Goal: Transaction & Acquisition: Purchase product/service

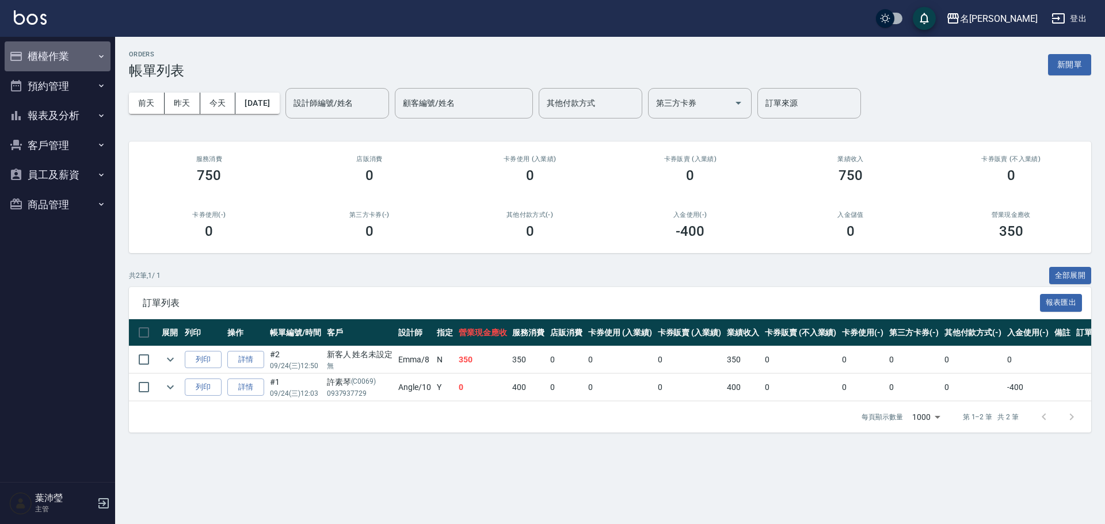
click at [32, 52] on button "櫃檯作業" at bounding box center [58, 56] width 106 height 30
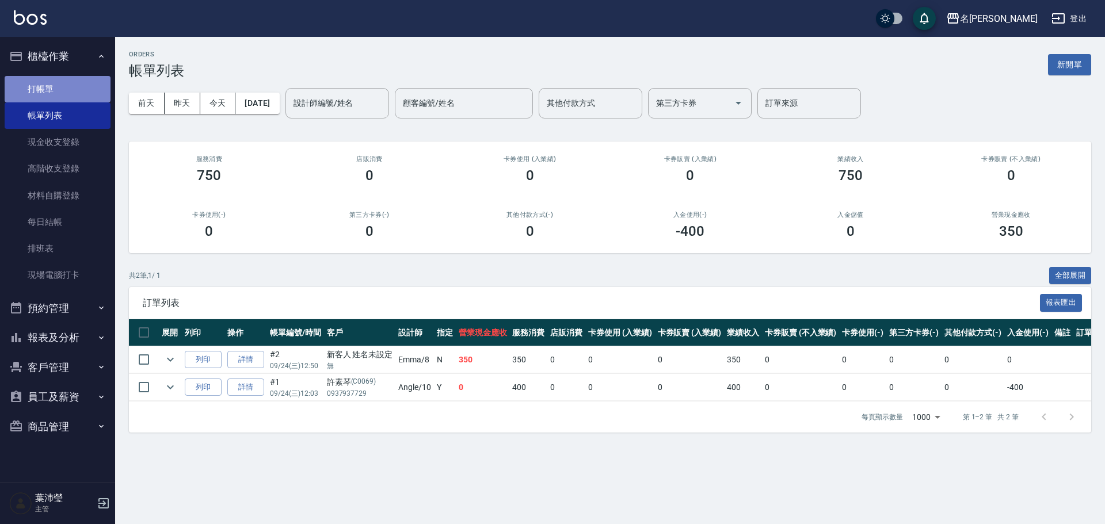
click at [66, 88] on link "打帳單" at bounding box center [58, 89] width 106 height 26
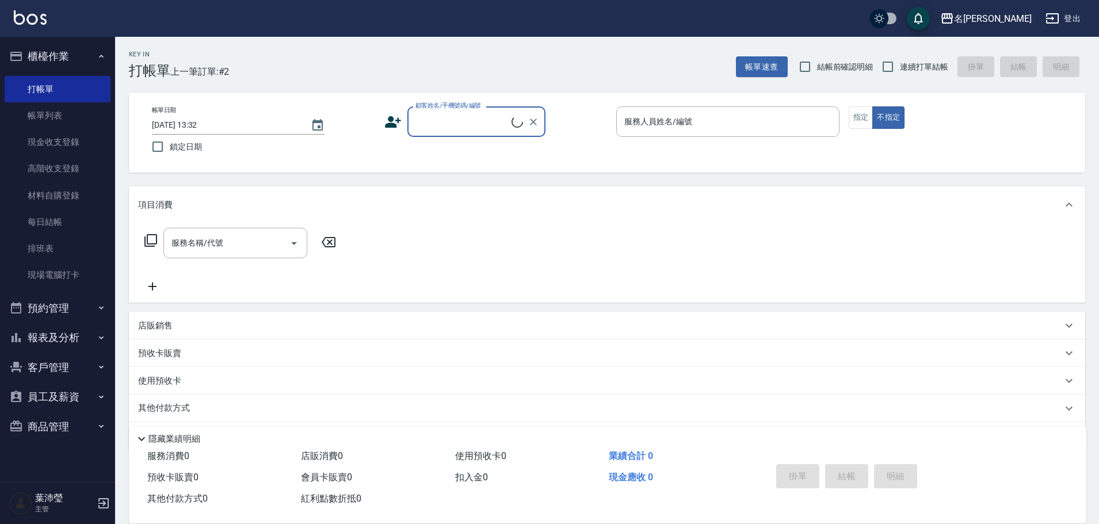
click at [443, 121] on input "顧客姓名/手機號碼/編號" at bounding box center [462, 122] width 99 height 20
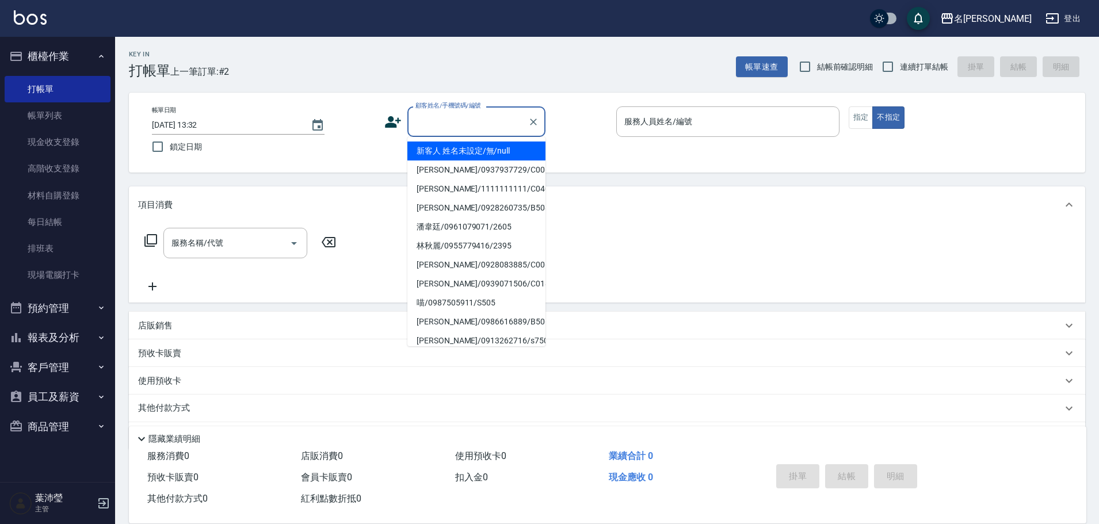
drag, startPoint x: 445, startPoint y: 149, endPoint x: 452, endPoint y: 148, distance: 6.4
click at [449, 149] on li "新客人 姓名未設定/無/null" at bounding box center [476, 151] width 138 height 19
type input "新客人 姓名未設定/無/null"
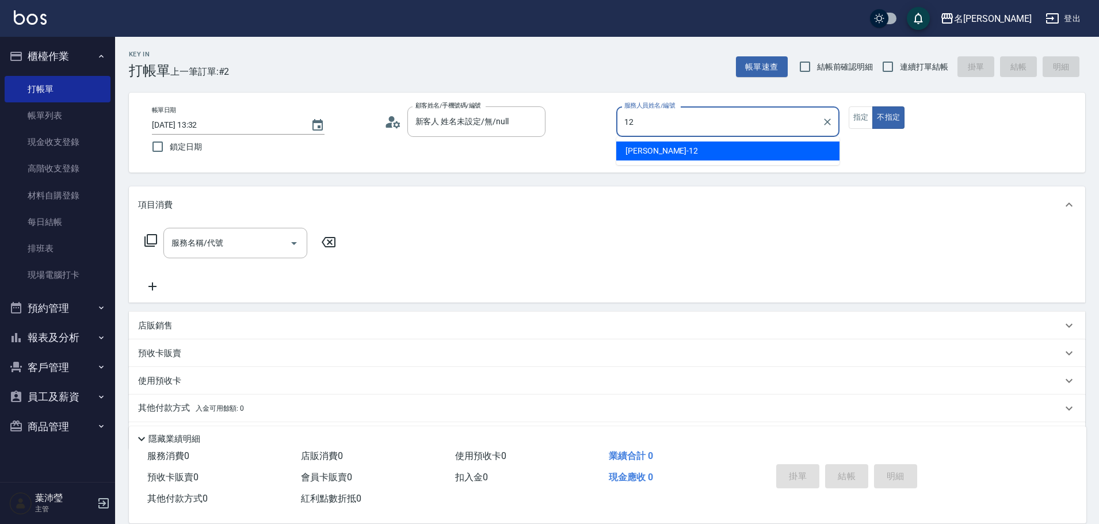
click at [687, 153] on div "Jenny -12" at bounding box center [727, 151] width 223 height 19
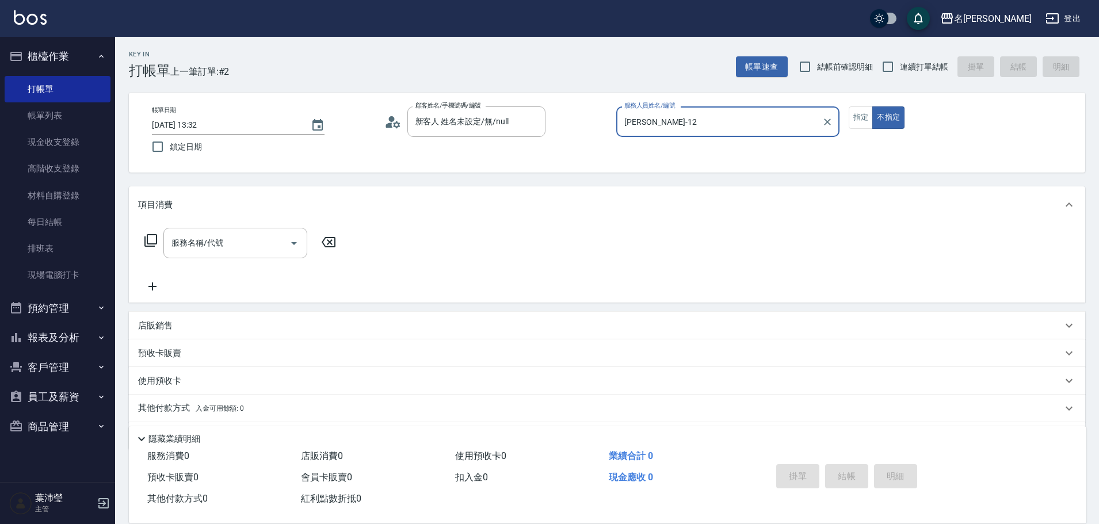
type input "Jenny-12"
click at [159, 242] on div "服務名稱/代號 服務名稱/代號" at bounding box center [240, 243] width 205 height 31
click at [153, 239] on icon at bounding box center [151, 241] width 14 height 14
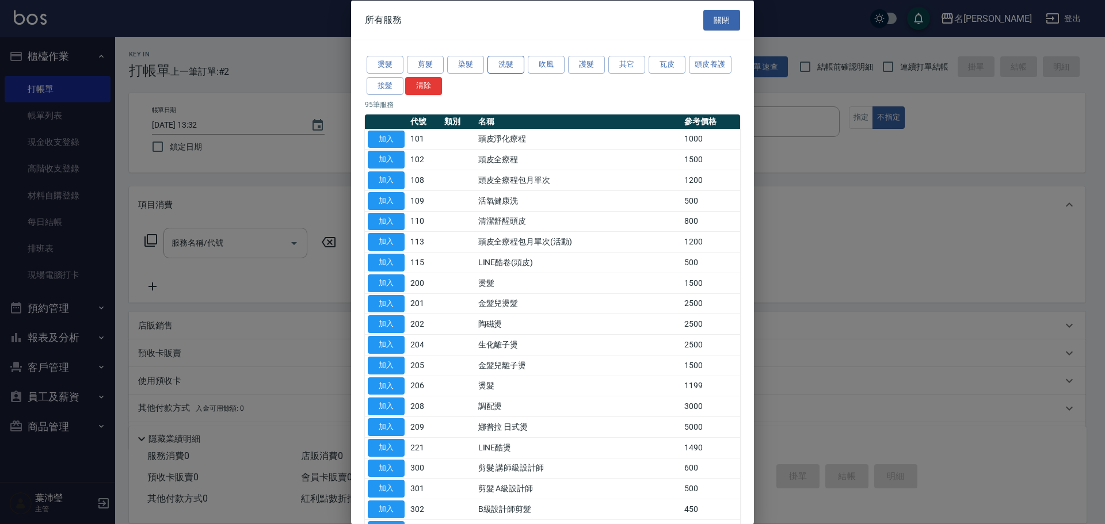
click at [510, 62] on button "洗髮" at bounding box center [505, 65] width 37 height 18
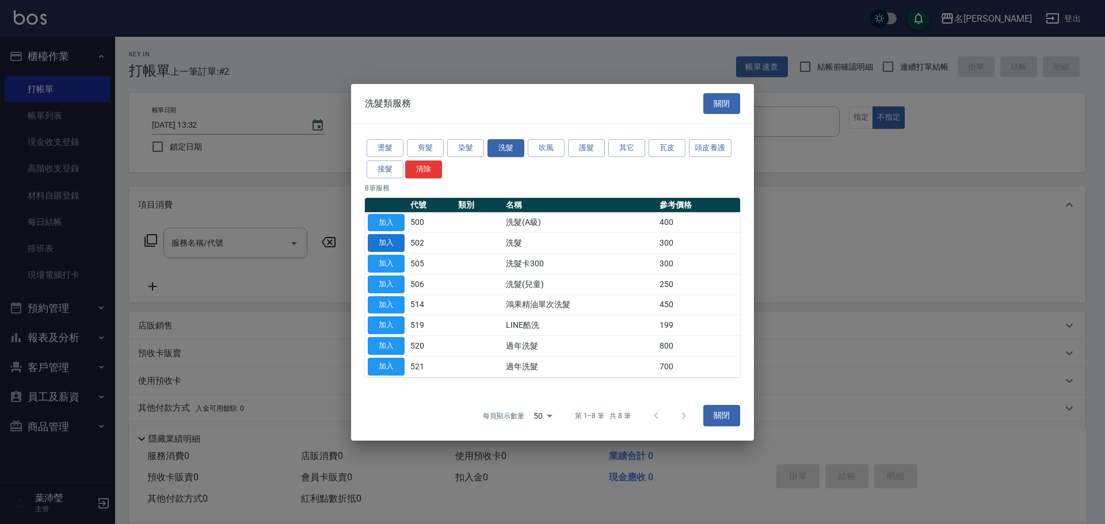
click at [396, 235] on button "加入" at bounding box center [386, 243] width 37 height 18
type input "洗髮(502)"
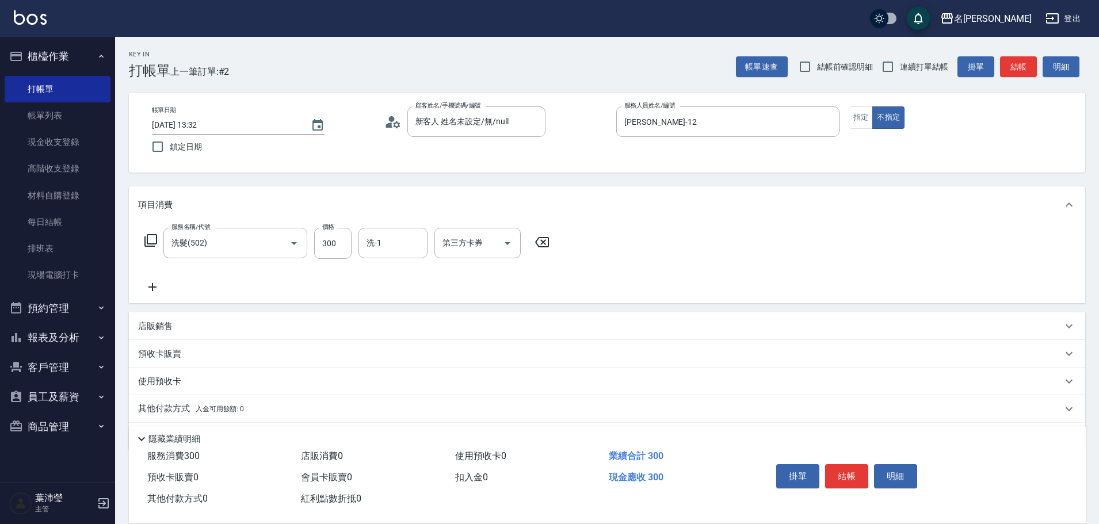
click at [148, 238] on icon at bounding box center [151, 241] width 14 height 14
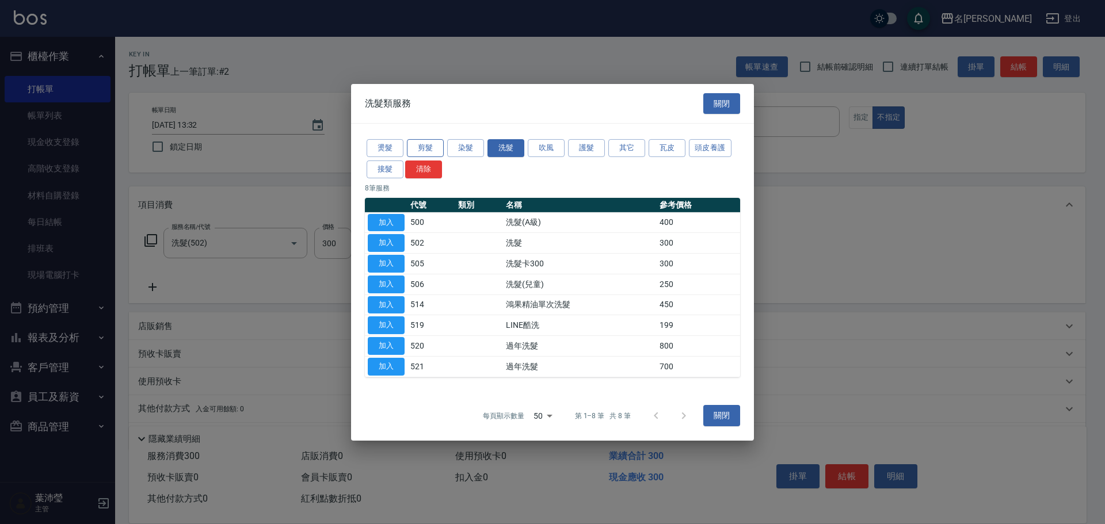
click at [430, 150] on button "剪髮" at bounding box center [425, 148] width 37 height 18
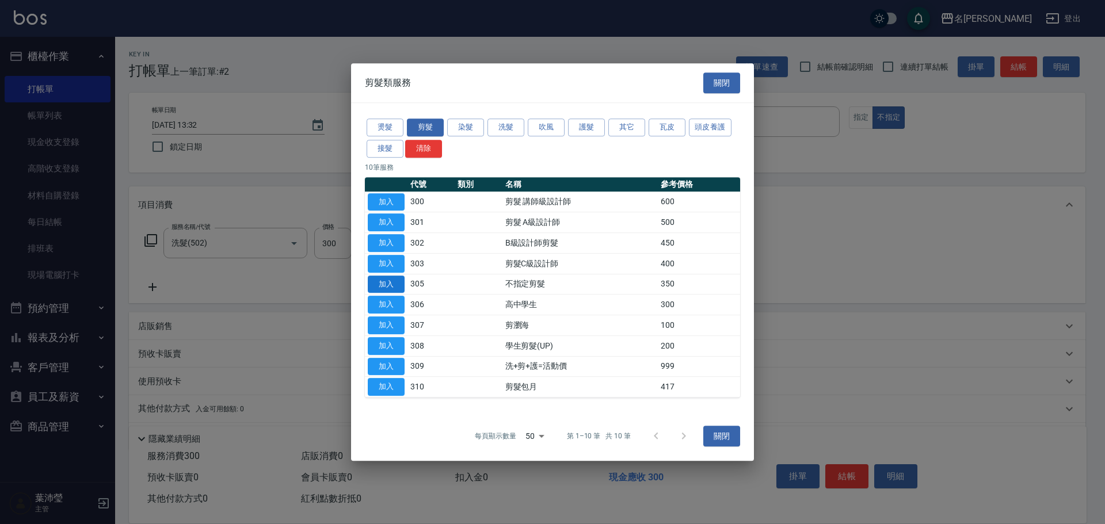
click at [403, 283] on button "加入" at bounding box center [386, 285] width 37 height 18
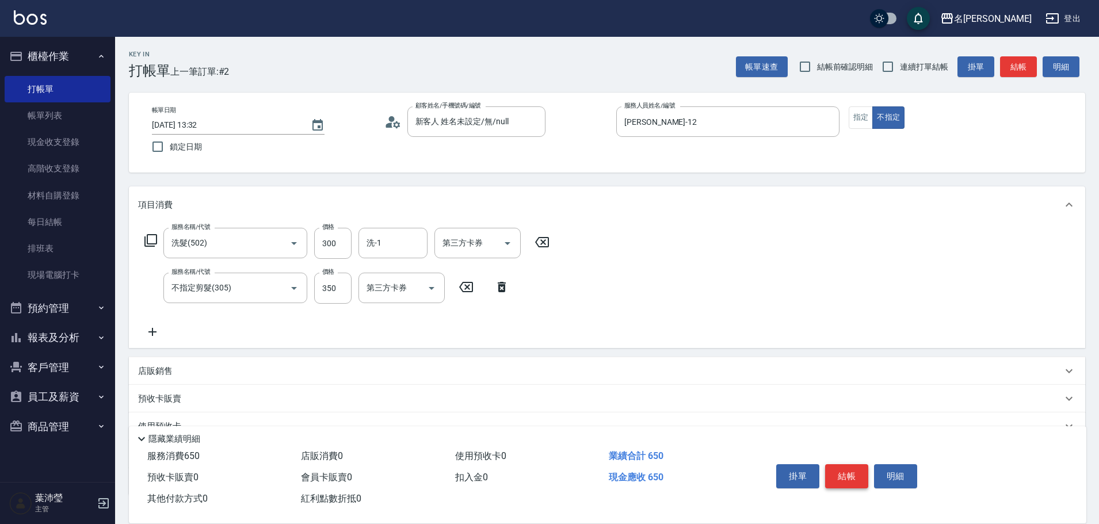
click at [851, 467] on button "結帳" at bounding box center [846, 476] width 43 height 24
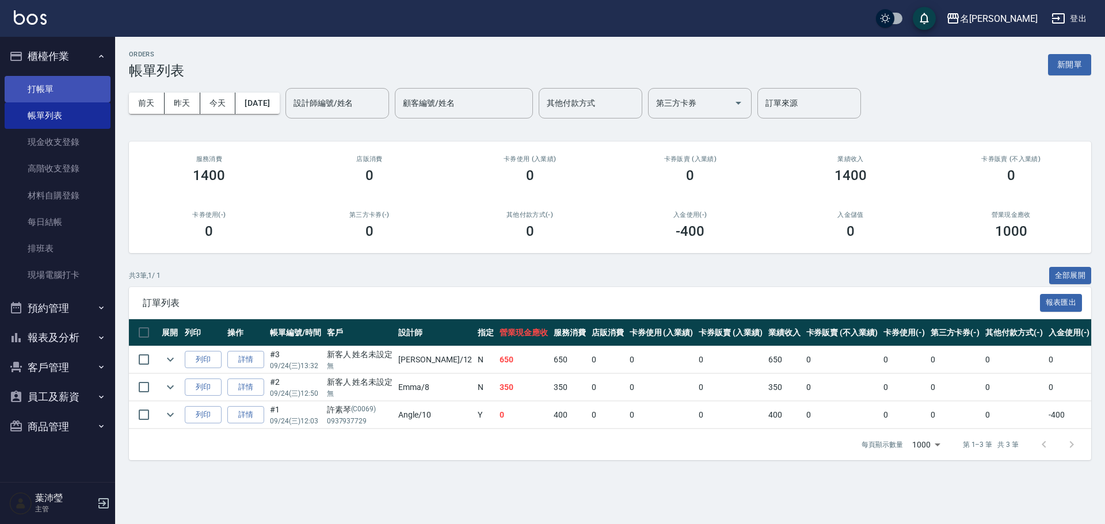
click at [63, 82] on link "打帳單" at bounding box center [58, 89] width 106 height 26
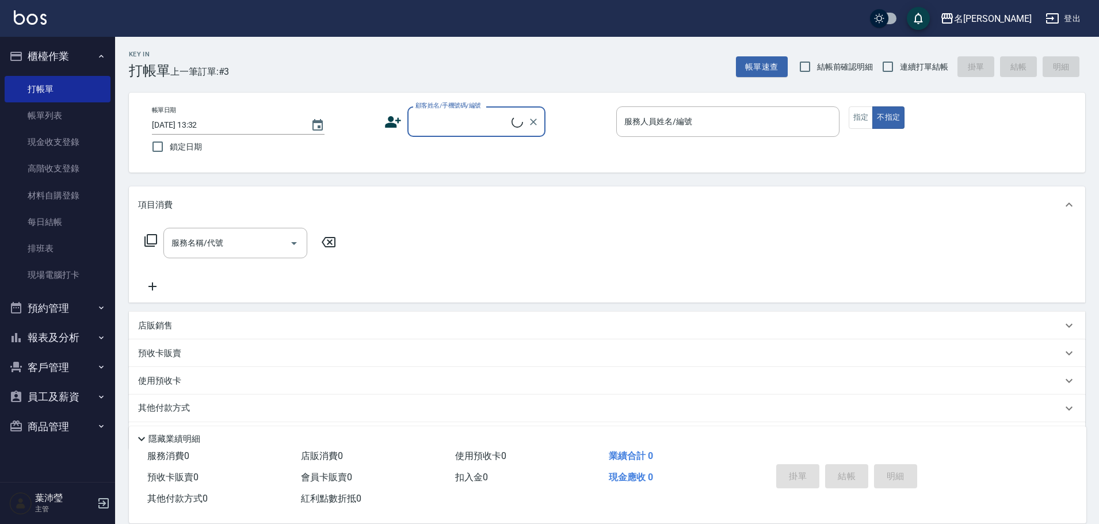
click at [479, 127] on input "顧客姓名/手機號碼/編號" at bounding box center [462, 122] width 99 height 20
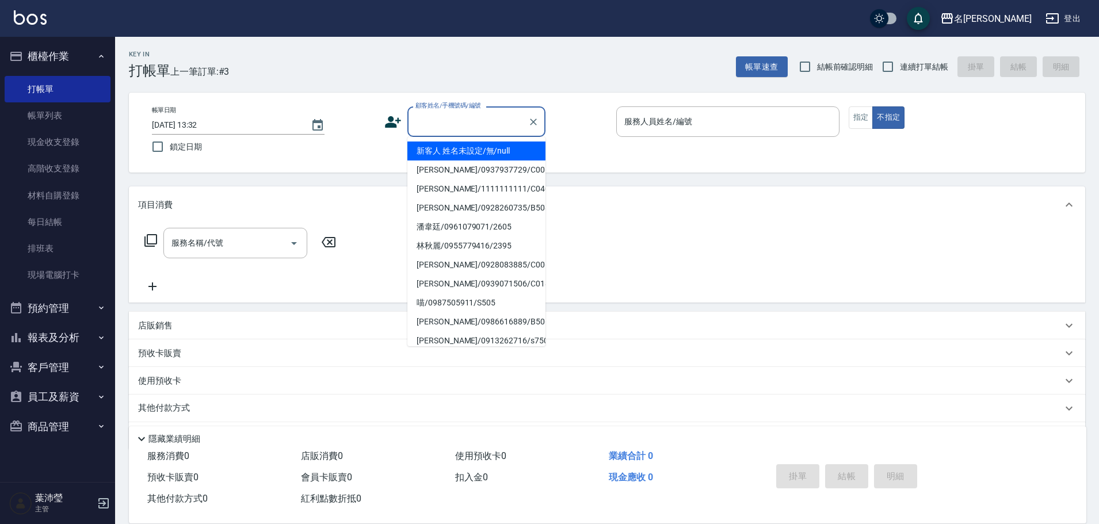
click at [473, 155] on li "新客人 姓名未設定/無/null" at bounding box center [476, 151] width 138 height 19
type input "新客人 姓名未設定/無/null"
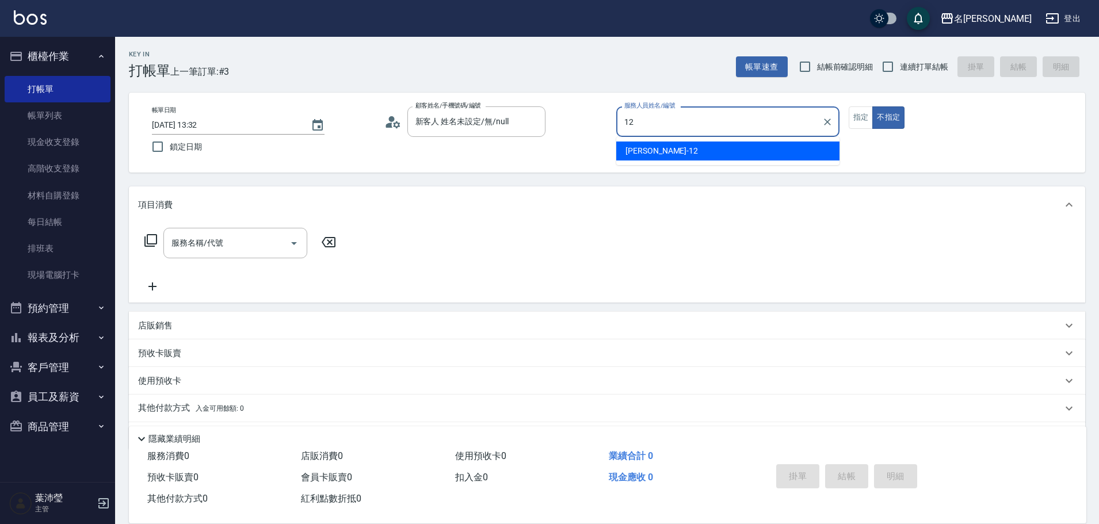
click at [741, 157] on div "Jenny -12" at bounding box center [727, 151] width 223 height 19
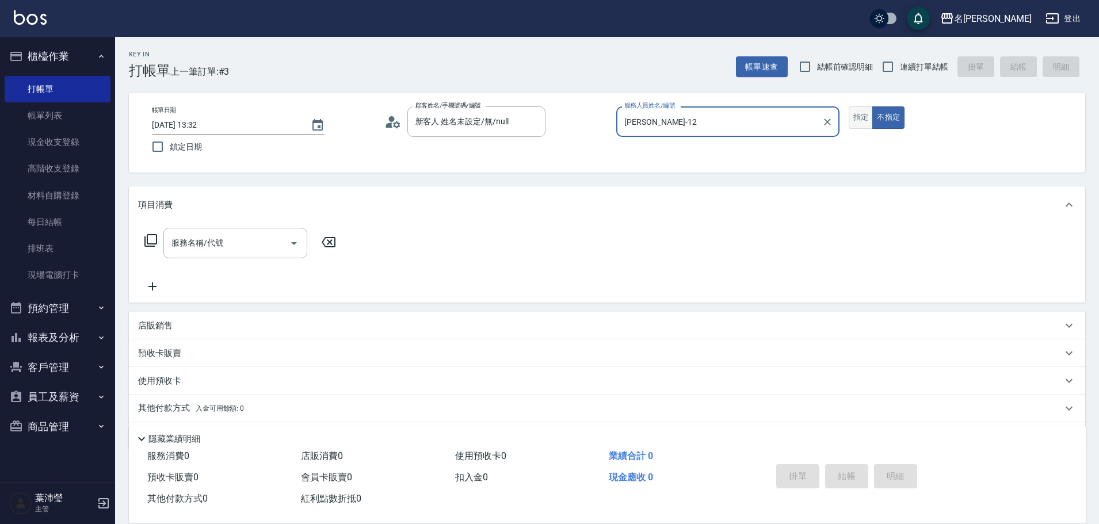
type input "Jenny-12"
drag, startPoint x: 856, startPoint y: 117, endPoint x: 806, endPoint y: 117, distance: 50.1
click at [857, 117] on button "指定" at bounding box center [861, 117] width 25 height 22
click at [157, 239] on icon at bounding box center [150, 240] width 13 height 13
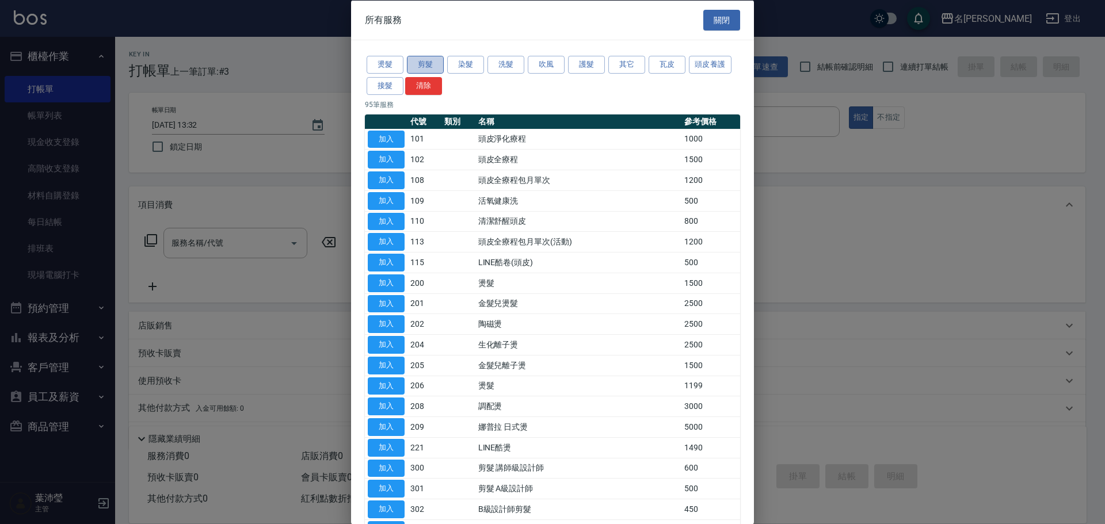
click at [437, 65] on button "剪髮" at bounding box center [425, 65] width 37 height 18
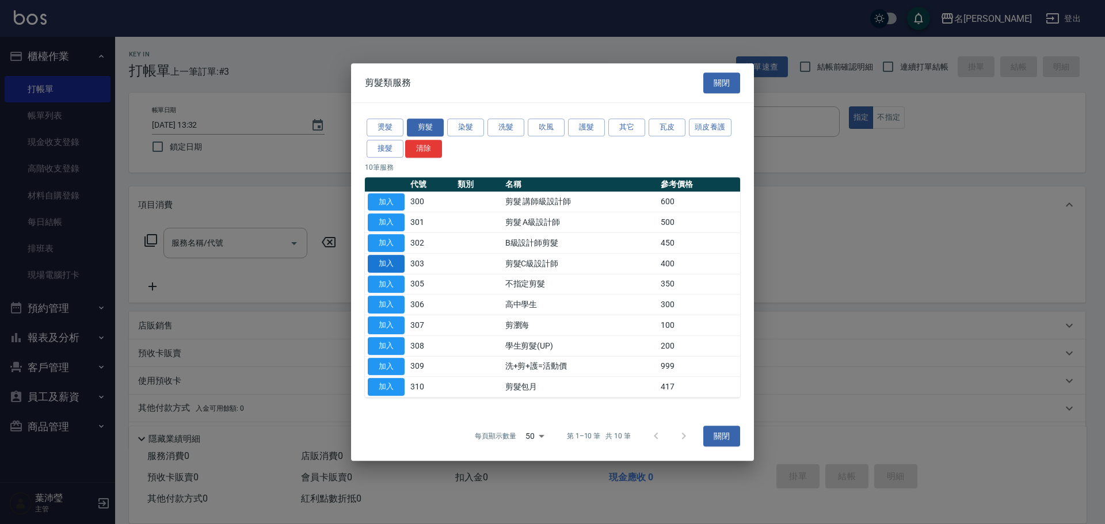
click at [382, 258] on button "加入" at bounding box center [386, 264] width 37 height 18
type input "剪髮C級設計師(303)"
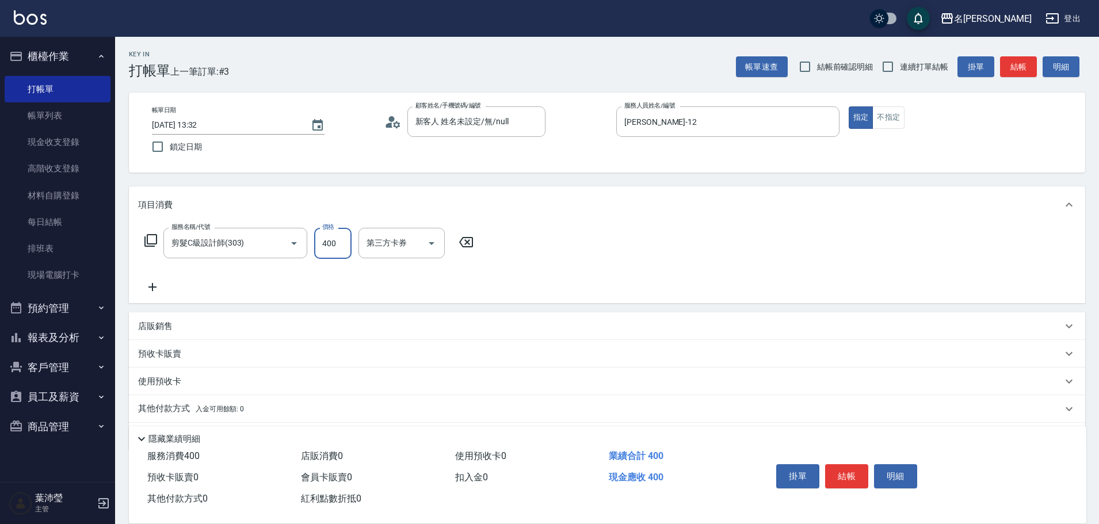
click at [331, 242] on input "400" at bounding box center [332, 243] width 37 height 31
type input "200"
click at [839, 467] on button "結帳" at bounding box center [846, 476] width 43 height 24
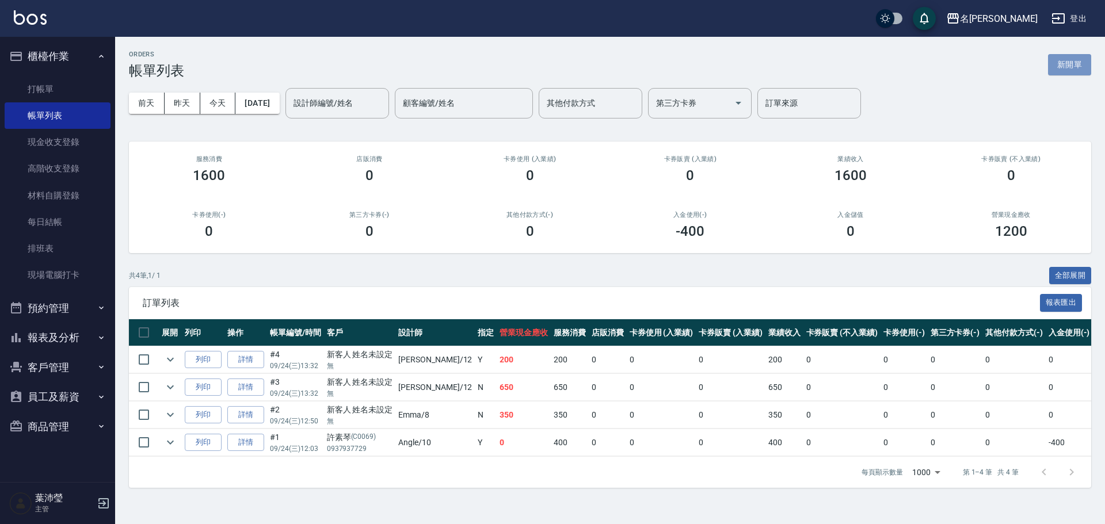
drag, startPoint x: 1080, startPoint y: 66, endPoint x: 1022, endPoint y: 87, distance: 61.7
click at [1079, 66] on button "新開單" at bounding box center [1069, 64] width 43 height 21
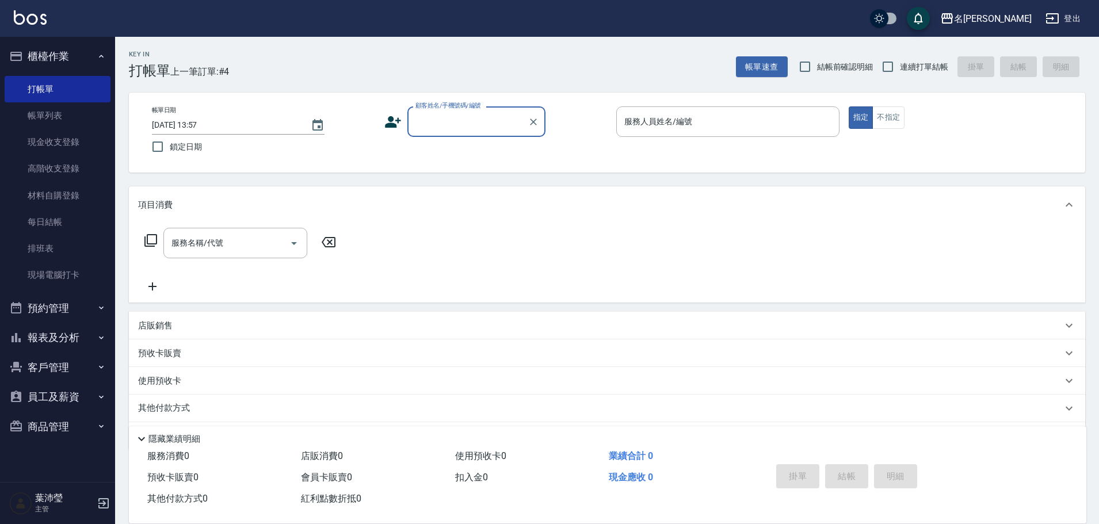
click at [452, 118] on input "顧客姓名/手機號碼/編號" at bounding box center [468, 122] width 110 height 20
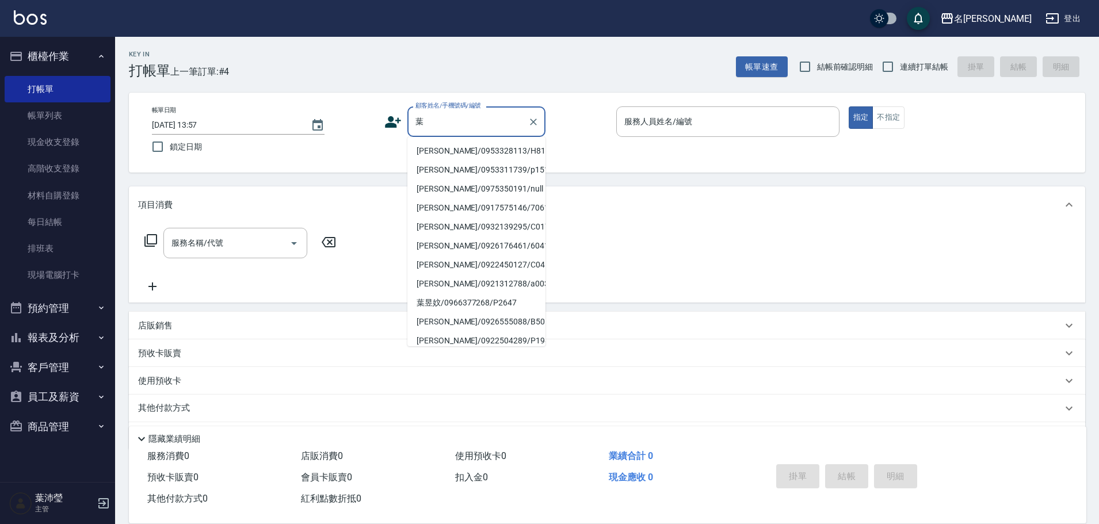
click at [486, 150] on li "葉又華/0953328113/H8176" at bounding box center [476, 151] width 138 height 19
type input "葉又華/0953328113/H8176"
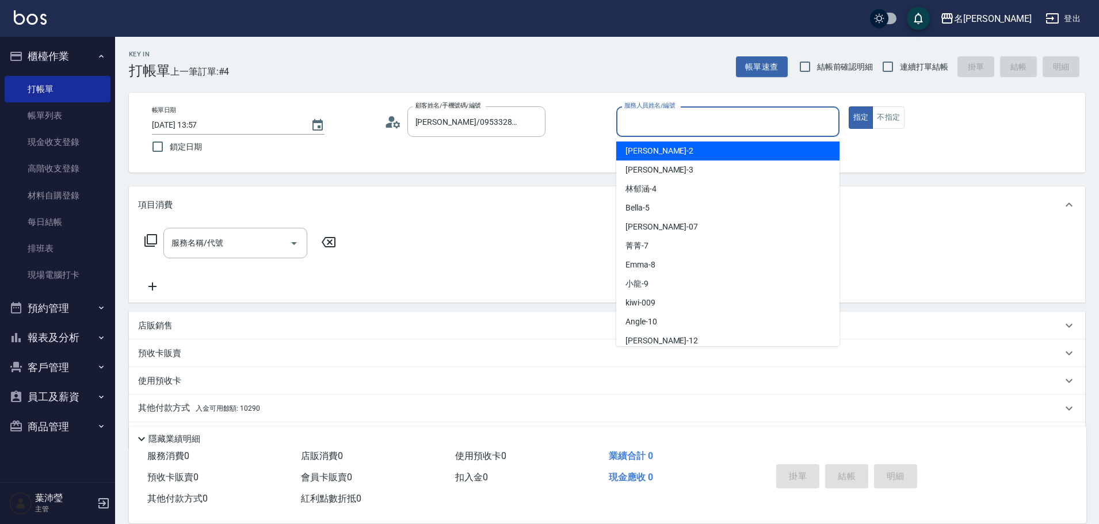
click at [777, 128] on input "服務人員姓名/編號" at bounding box center [728, 122] width 213 height 20
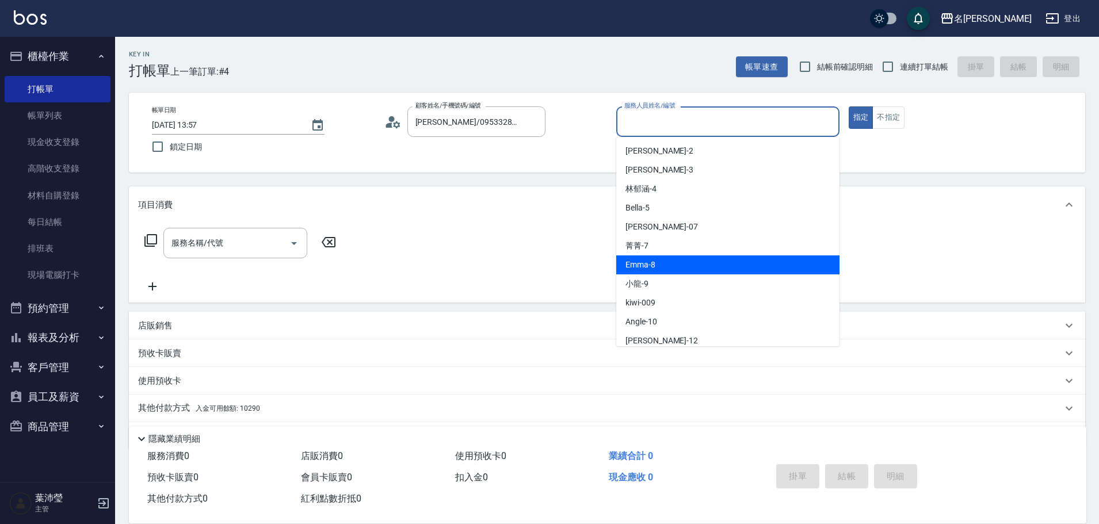
click at [681, 265] on div "Emma -8" at bounding box center [727, 265] width 223 height 19
type input "Emma-8"
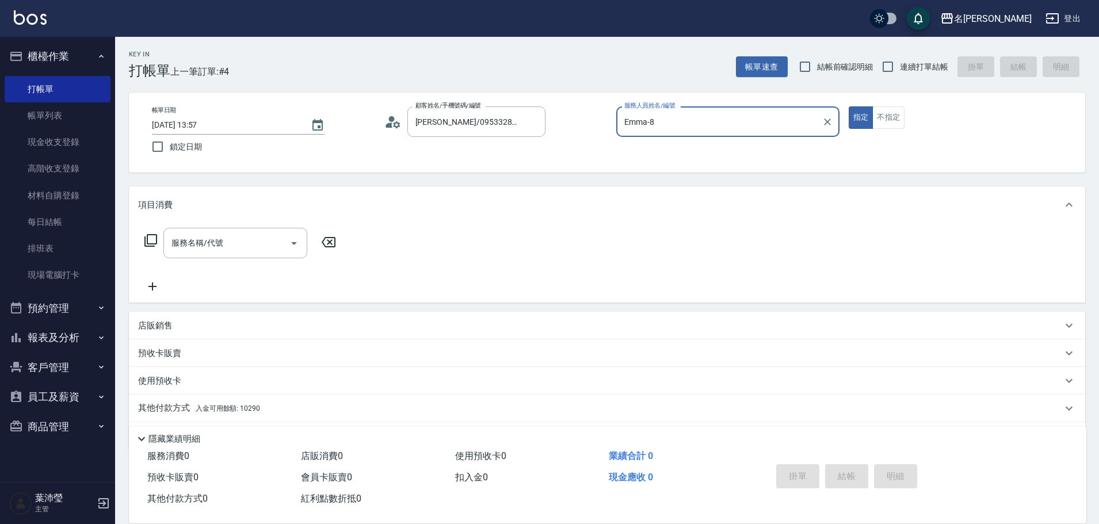
click at [143, 239] on div "服務名稱/代號 服務名稱/代號" at bounding box center [240, 243] width 205 height 31
click at [153, 242] on icon at bounding box center [151, 241] width 14 height 14
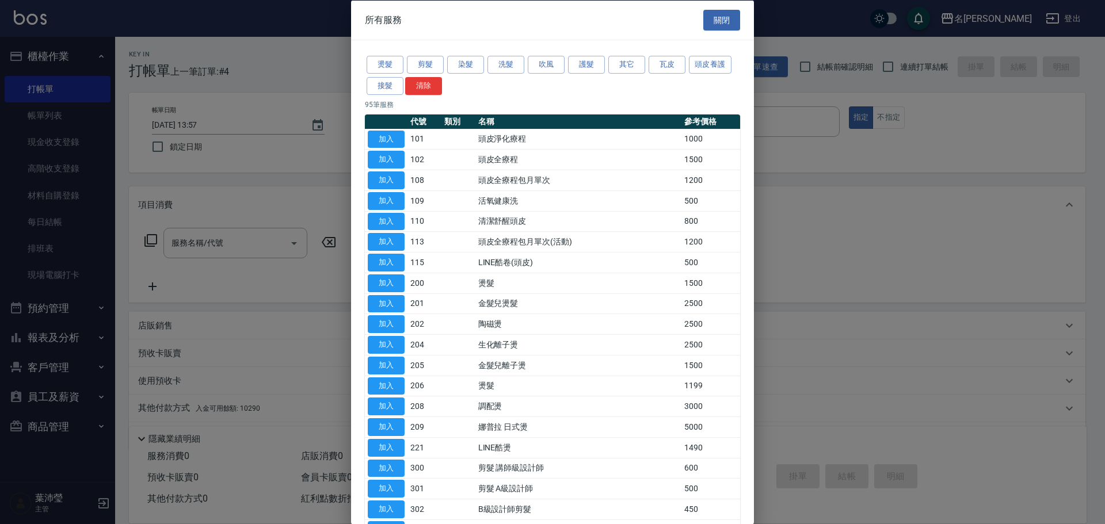
click at [486, 66] on div "燙髮 剪髮 染髮 洗髮 吹風 護髮 其它 瓦皮 頭皮養護 接髮 清除" at bounding box center [552, 75] width 375 height 43
click at [491, 66] on button "洗髮" at bounding box center [505, 65] width 37 height 18
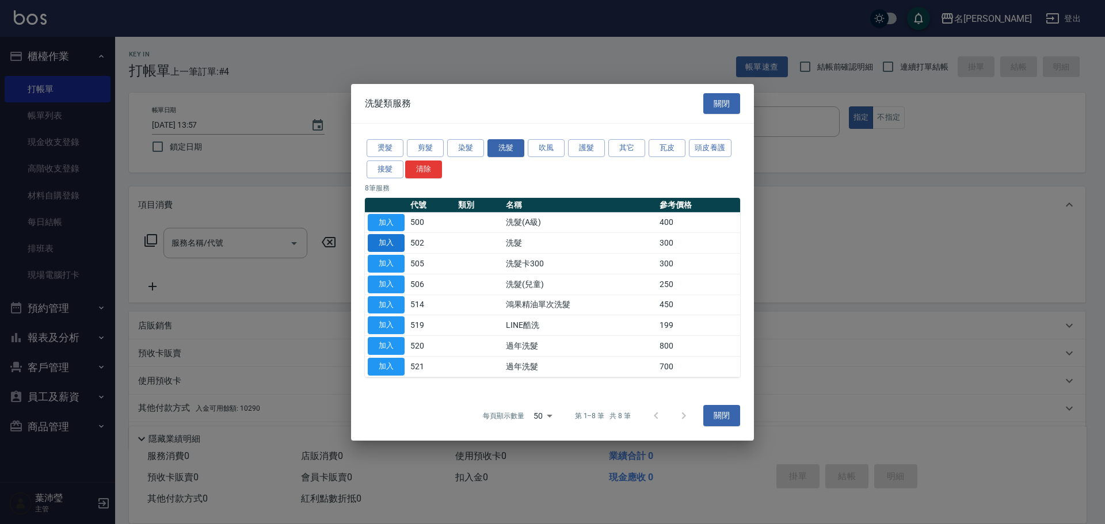
click at [386, 246] on button "加入" at bounding box center [386, 243] width 37 height 18
type input "洗髮(502)"
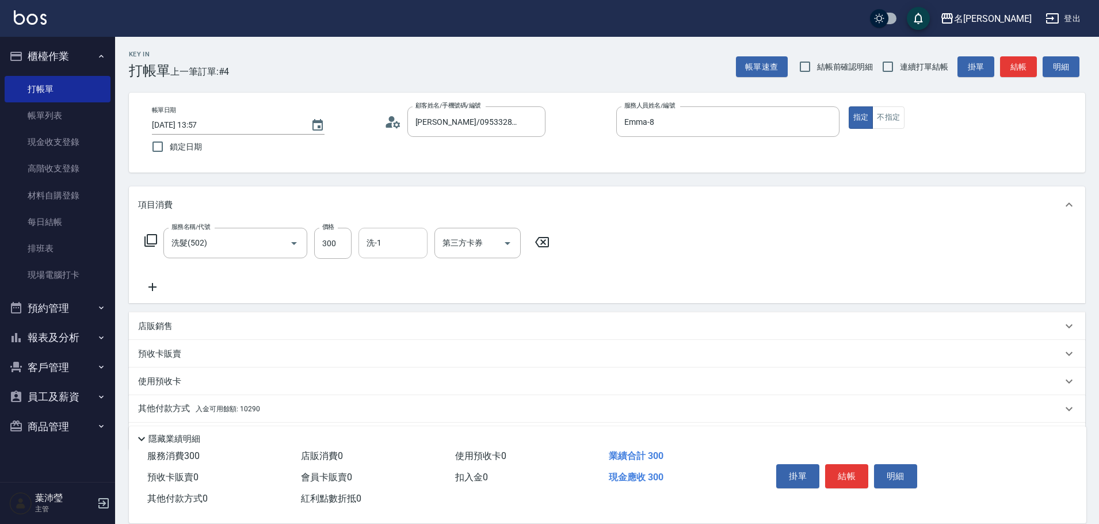
click at [373, 238] on input "洗-1" at bounding box center [393, 243] width 59 height 20
type input "語爭-20"
click at [151, 240] on icon at bounding box center [151, 241] width 14 height 14
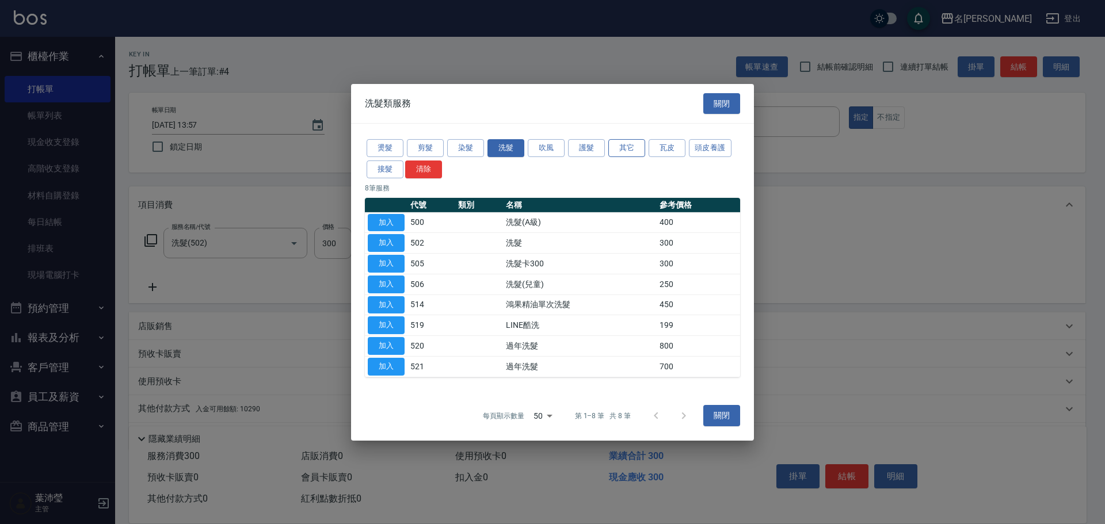
click at [615, 146] on button "其它" at bounding box center [626, 148] width 37 height 18
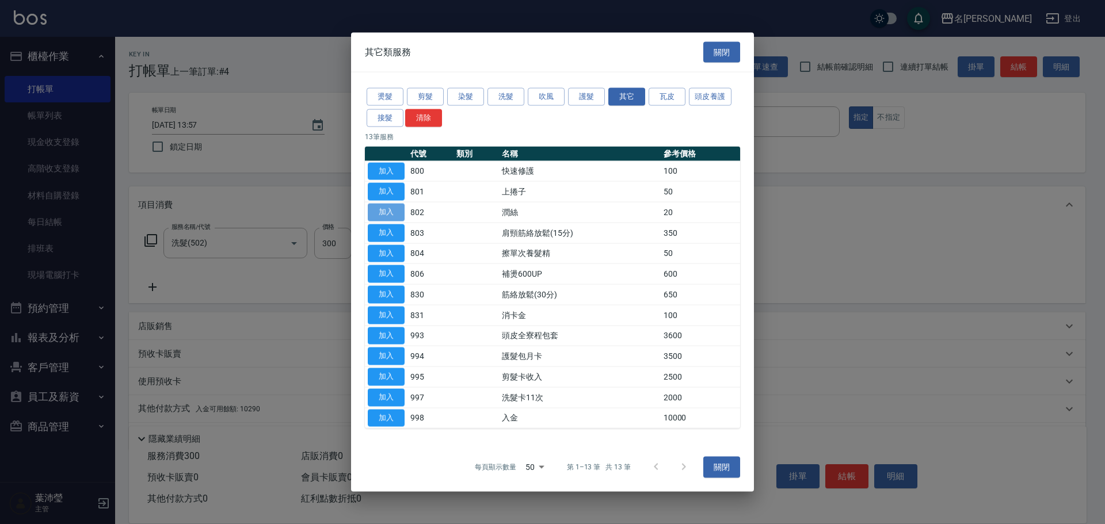
click at [401, 211] on button "加入" at bounding box center [386, 213] width 37 height 18
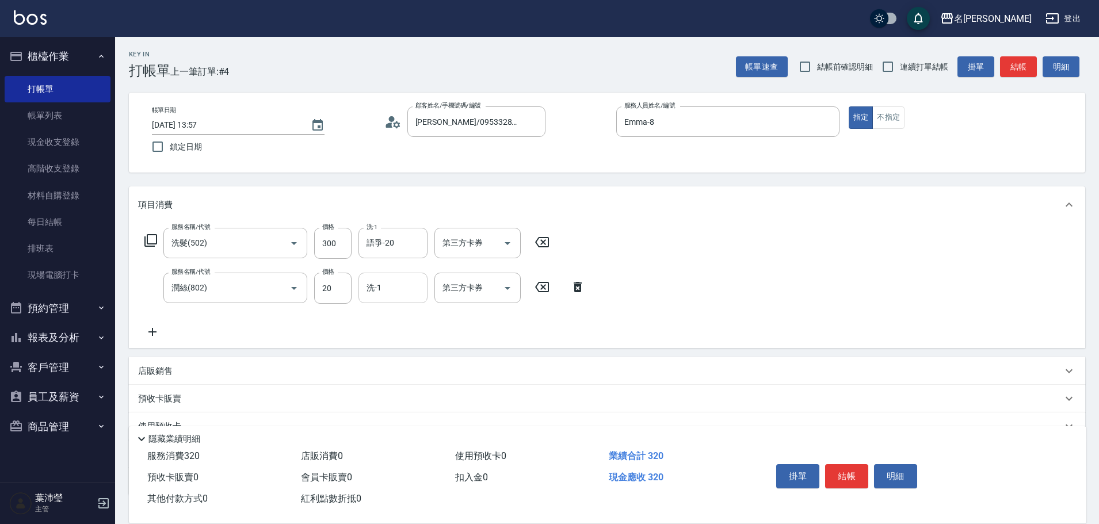
click at [374, 290] on input "洗-1" at bounding box center [393, 288] width 59 height 20
type input "語爭-20"
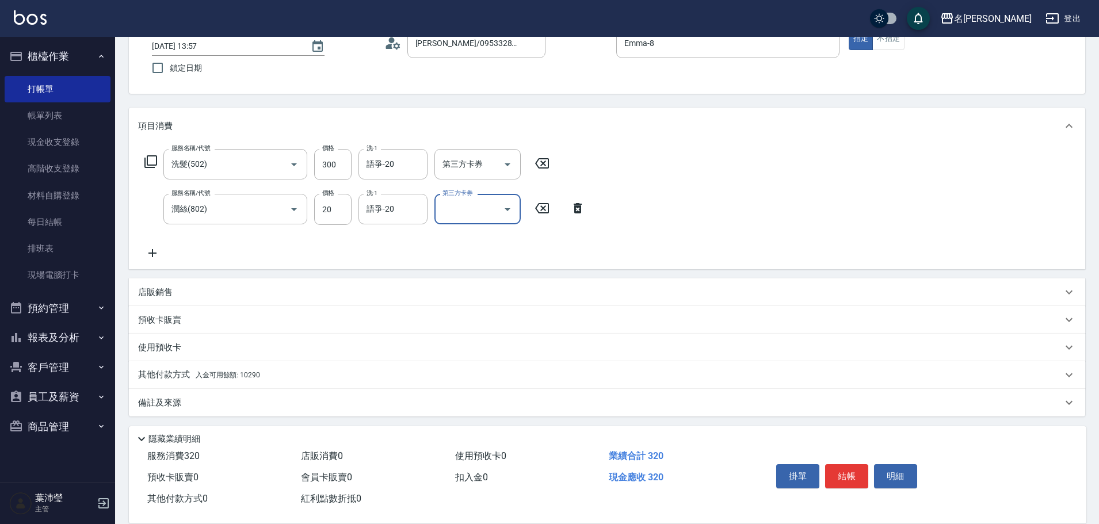
scroll to position [82, 0]
click at [282, 382] on div "其他付款方式 入金可用餘額: 10290" at bounding box center [607, 373] width 957 height 28
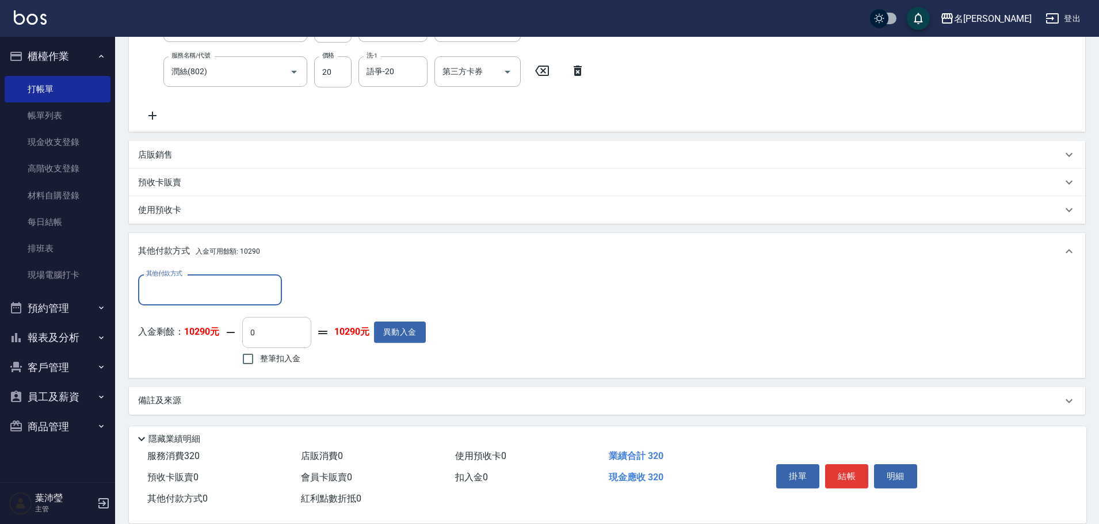
scroll to position [218, 0]
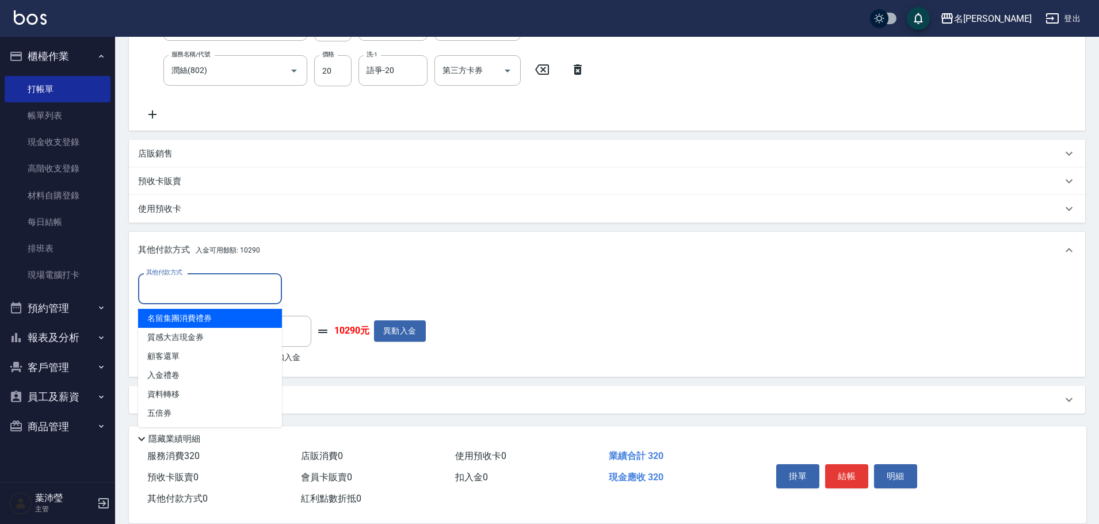
click at [224, 291] on input "其他付款方式" at bounding box center [210, 289] width 134 height 20
click at [224, 316] on span "名留集團消費禮券" at bounding box center [210, 318] width 144 height 19
type input "名留集團消費禮券"
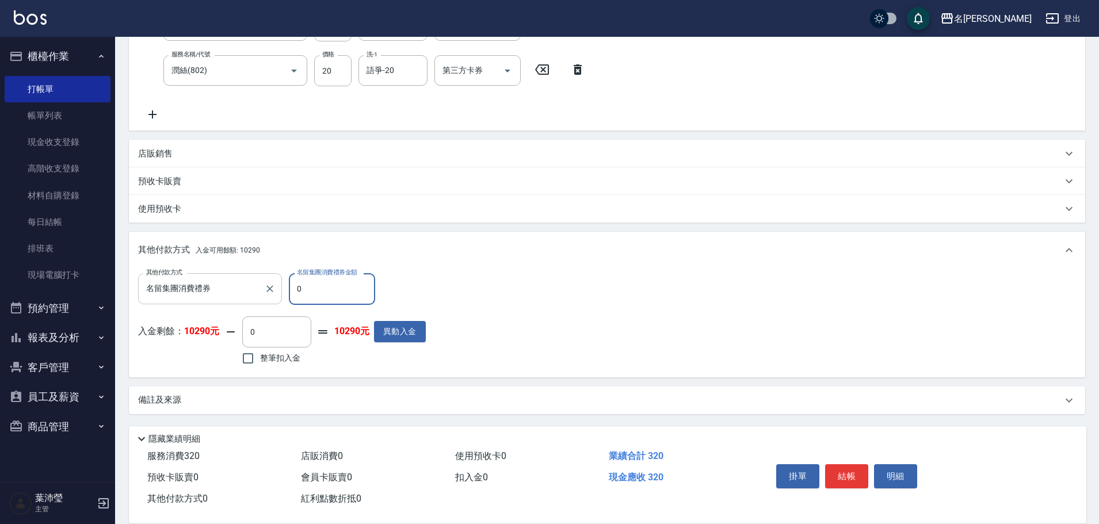
click at [273, 299] on div at bounding box center [269, 288] width 15 height 31
click at [270, 289] on icon "Clear" at bounding box center [269, 288] width 7 height 7
click at [245, 187] on div "預收卡販賣" at bounding box center [600, 182] width 924 height 12
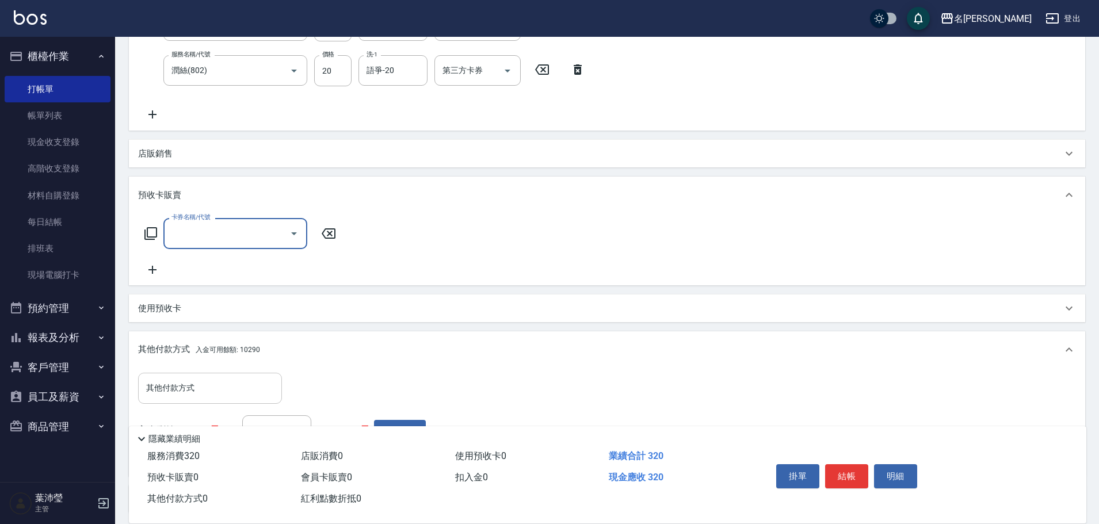
scroll to position [0, 0]
click at [202, 307] on div "使用預收卡" at bounding box center [600, 309] width 924 height 12
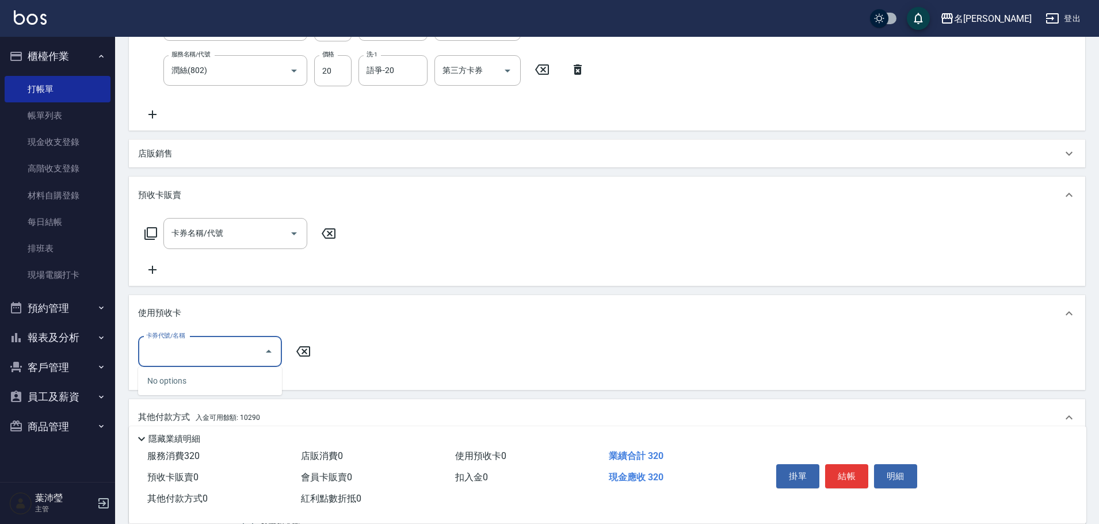
click at [204, 355] on input "卡券代號/名稱" at bounding box center [201, 352] width 116 height 20
click at [268, 289] on div "項目消費 服務名稱/代號 洗髮(502) 服務名稱/代號 價格 300 價格 洗-1 語爭-20 洗-1 第三方卡券 第三方卡券 服務名稱/代號 潤絲(802…" at bounding box center [607, 275] width 957 height 612
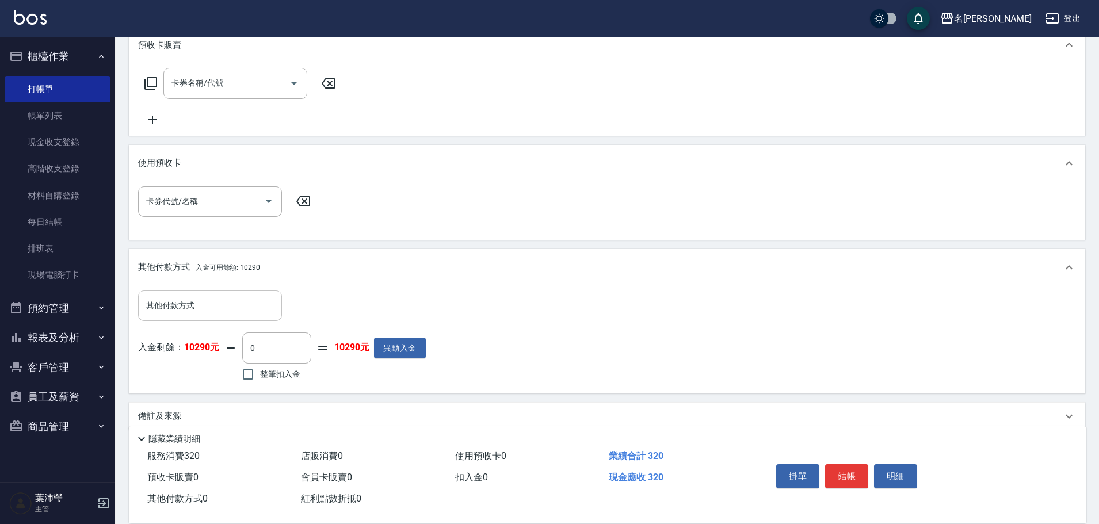
scroll to position [384, 0]
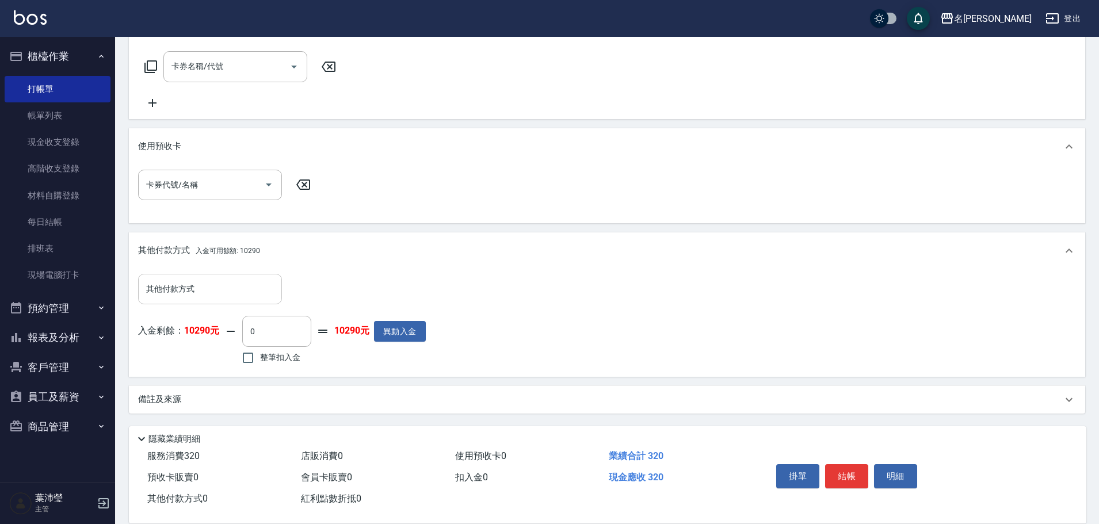
click at [214, 296] on input "其他付款方式" at bounding box center [210, 289] width 134 height 20
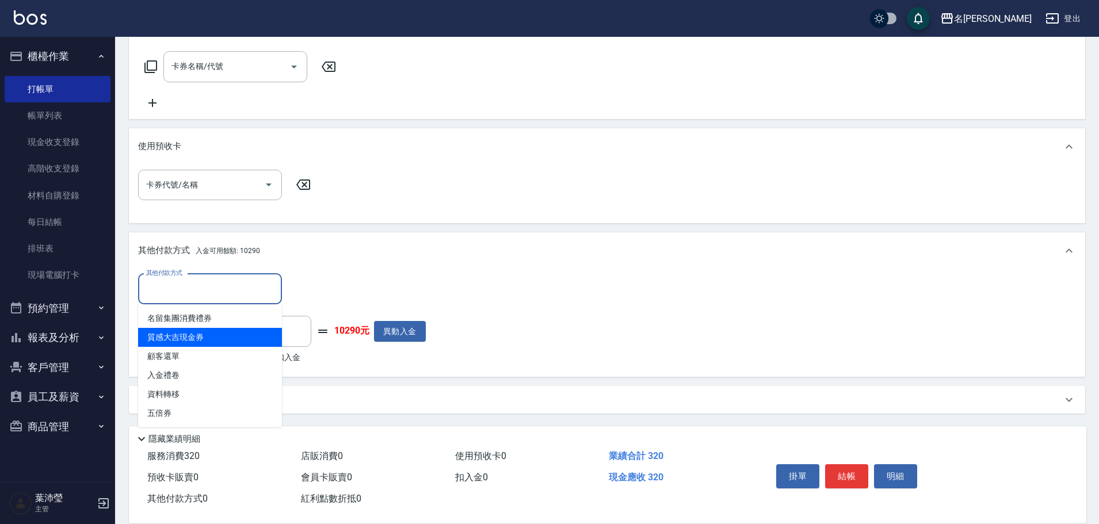
click at [211, 338] on span "質感大吉現金券" at bounding box center [210, 337] width 144 height 19
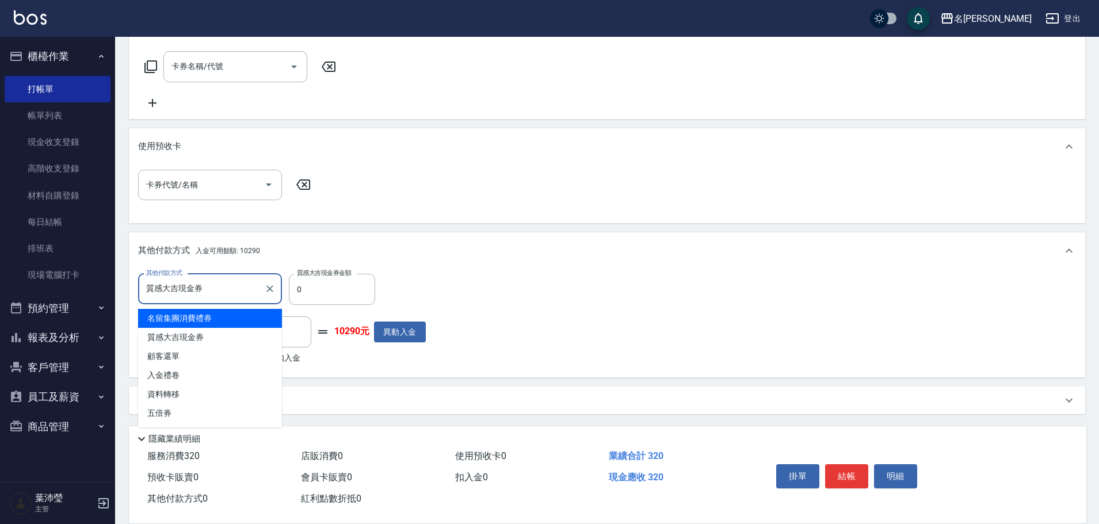
click at [251, 282] on input "質感大吉現金券" at bounding box center [201, 289] width 116 height 20
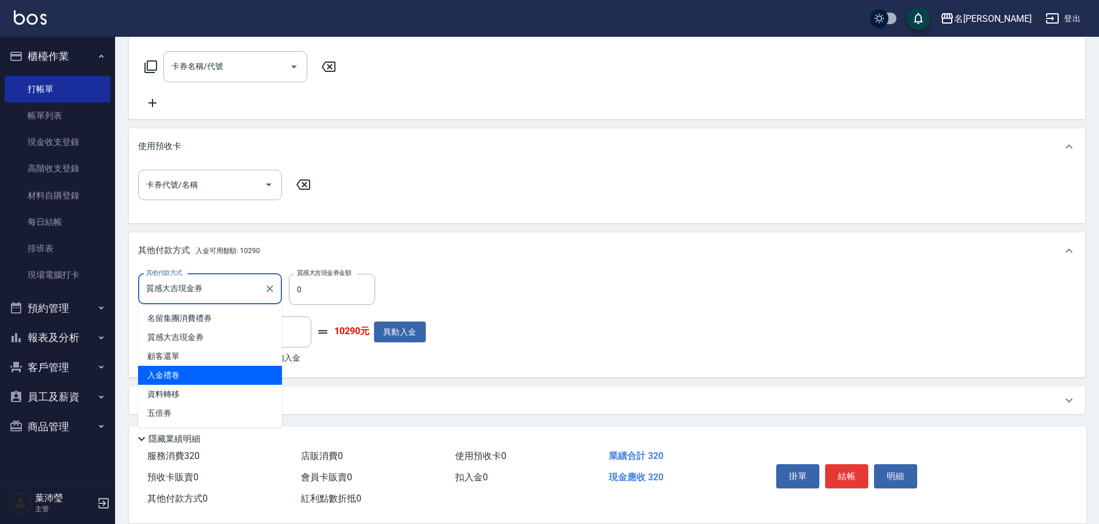
click at [229, 372] on span "入金禮卷" at bounding box center [210, 375] width 144 height 19
type input "入金禮卷"
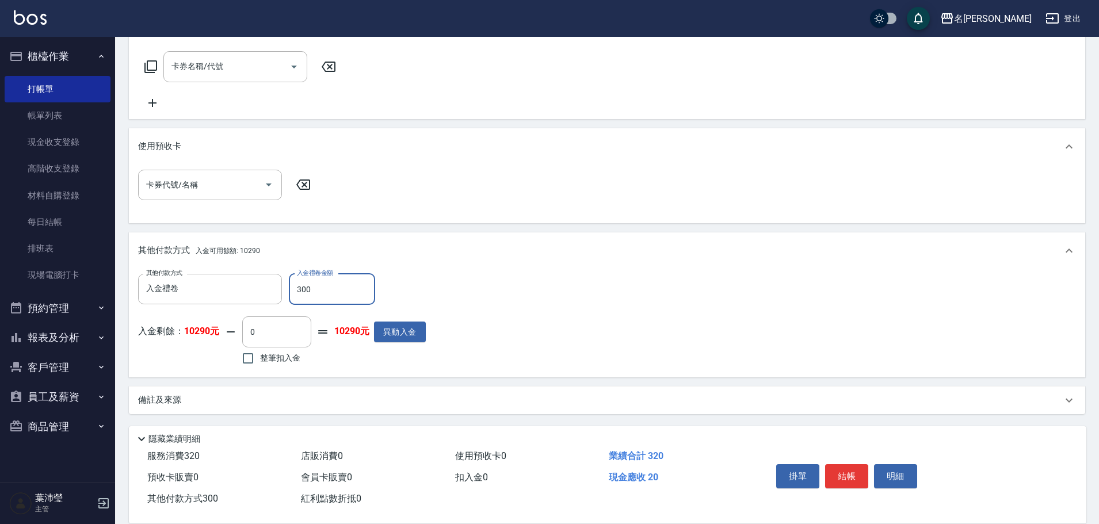
type input "300"
click at [247, 358] on input "整筆扣入金" at bounding box center [248, 358] width 24 height 24
checkbox input "true"
type input "20"
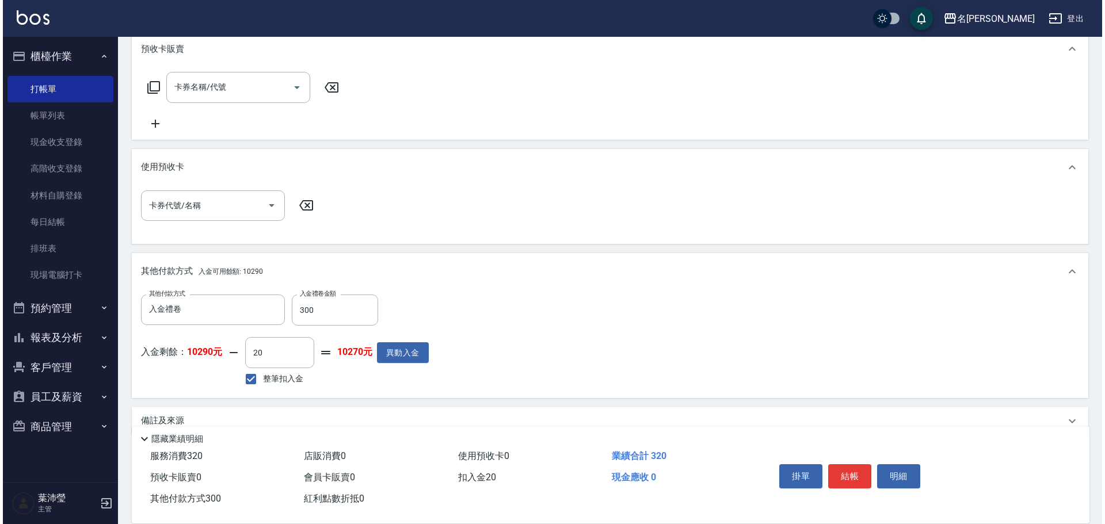
scroll to position [385, 0]
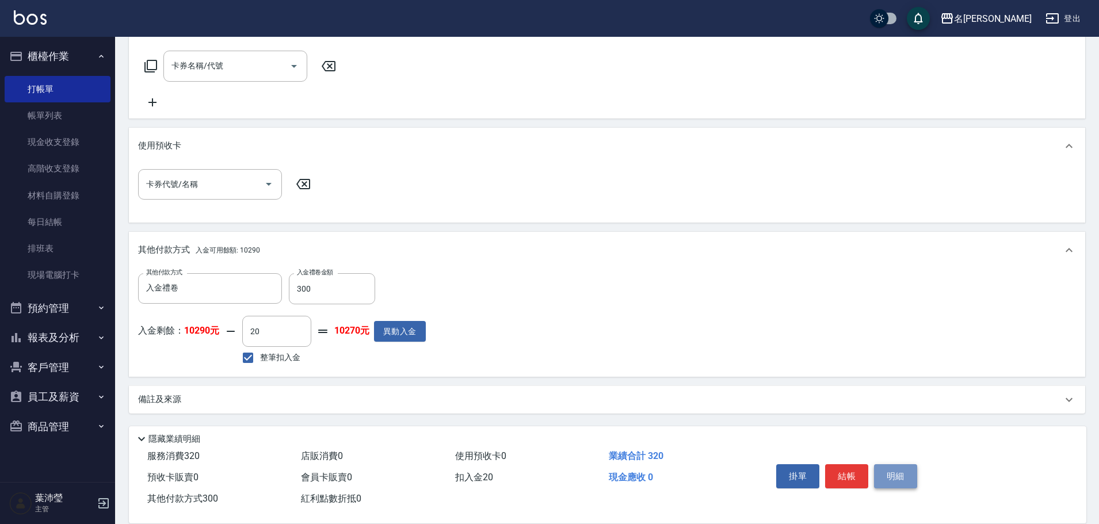
click at [894, 479] on button "明細" at bounding box center [895, 476] width 43 height 24
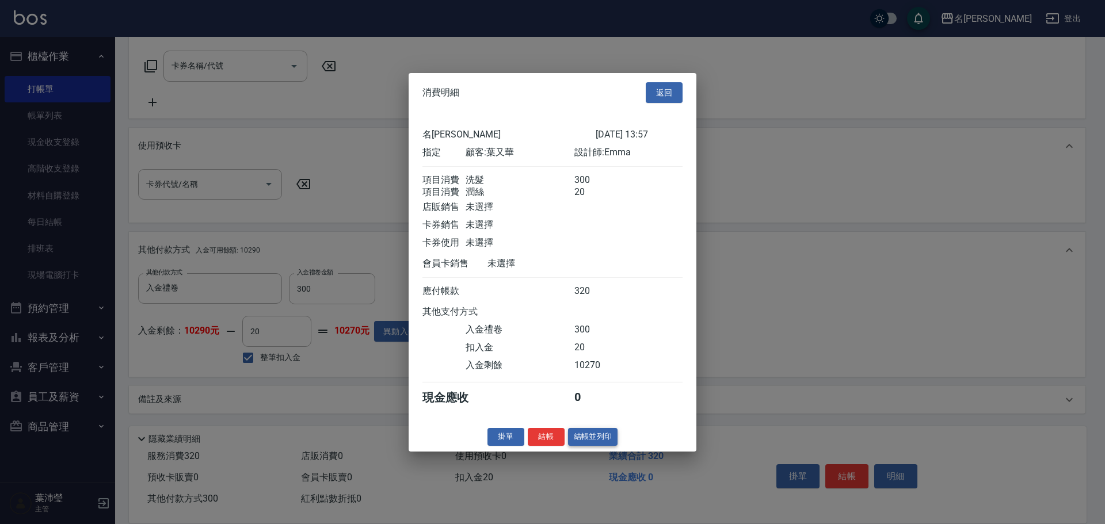
click at [607, 446] on button "結帳並列印" at bounding box center [593, 437] width 50 height 18
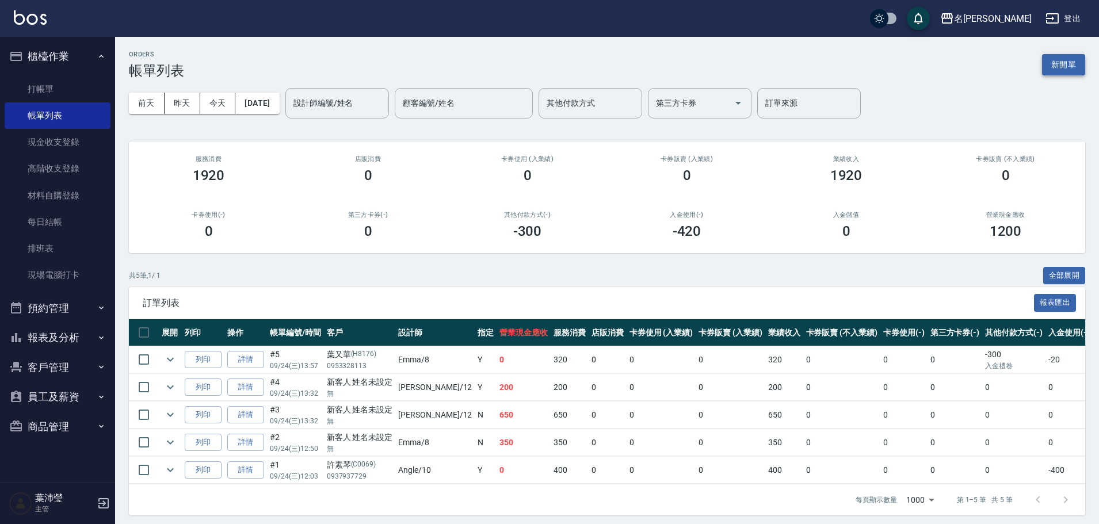
click at [1074, 62] on button "新開單" at bounding box center [1063, 64] width 43 height 21
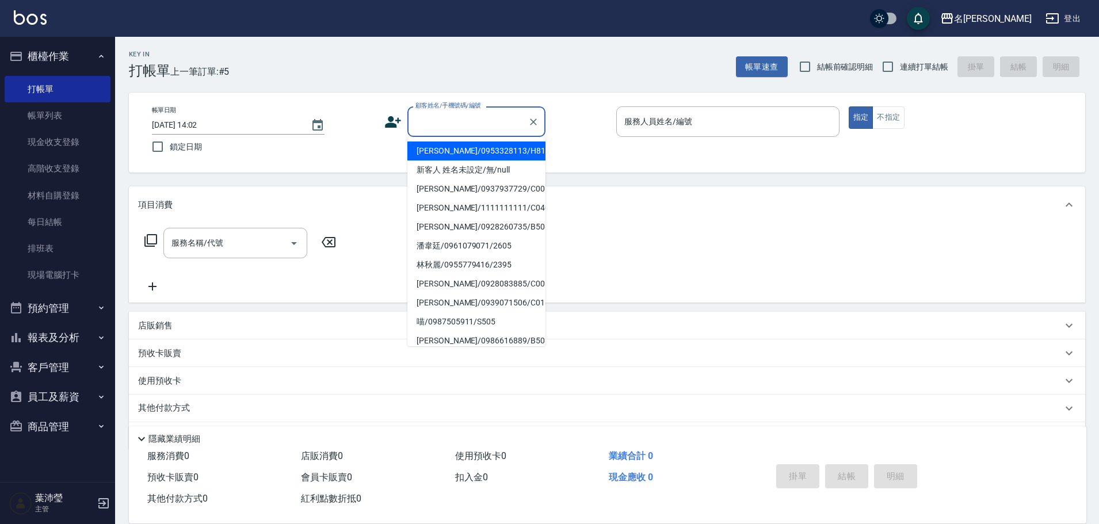
click at [440, 125] on input "顧客姓名/手機號碼/編號" at bounding box center [468, 122] width 110 height 20
click at [466, 160] on li "葉又華/0953328113/H8176" at bounding box center [476, 151] width 138 height 19
type input "葉又華/0953328113/H8176"
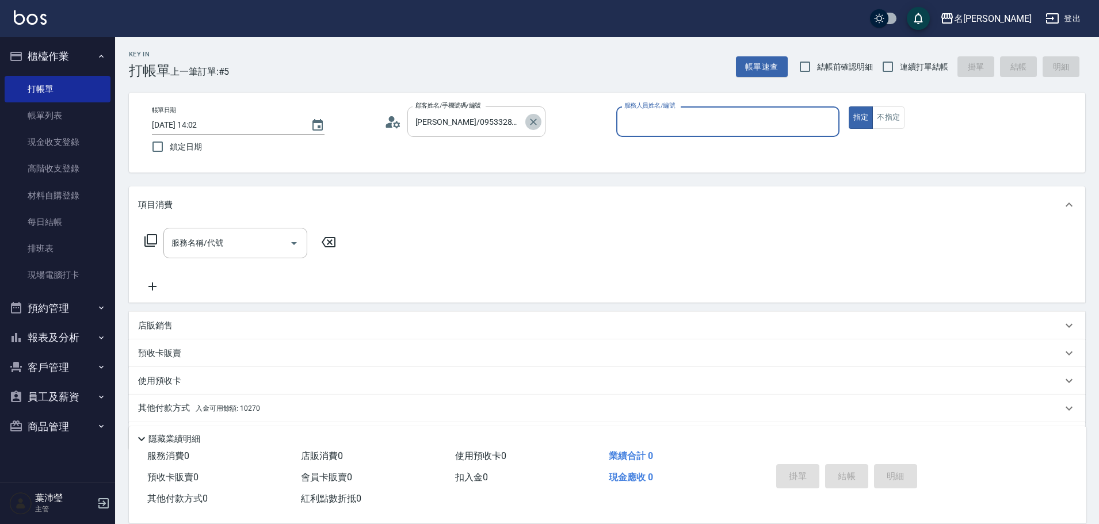
click at [531, 125] on icon "Clear" at bounding box center [534, 122] width 12 height 12
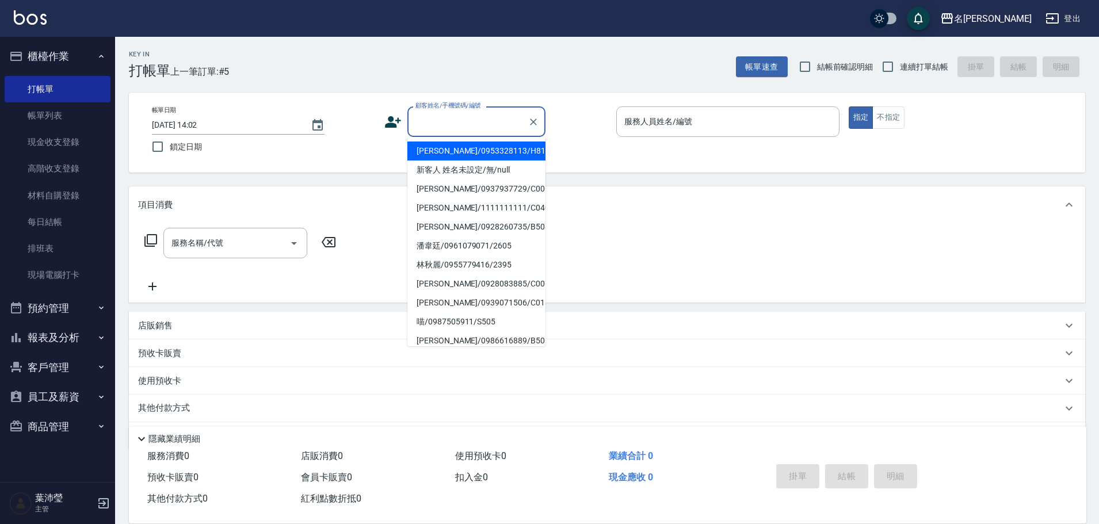
click at [520, 121] on input "顧客姓名/手機號碼/編號" at bounding box center [468, 122] width 110 height 20
click at [490, 163] on li "新客人 姓名未設定/無/null" at bounding box center [476, 170] width 138 height 19
type input "新客人 姓名未設定/無/null"
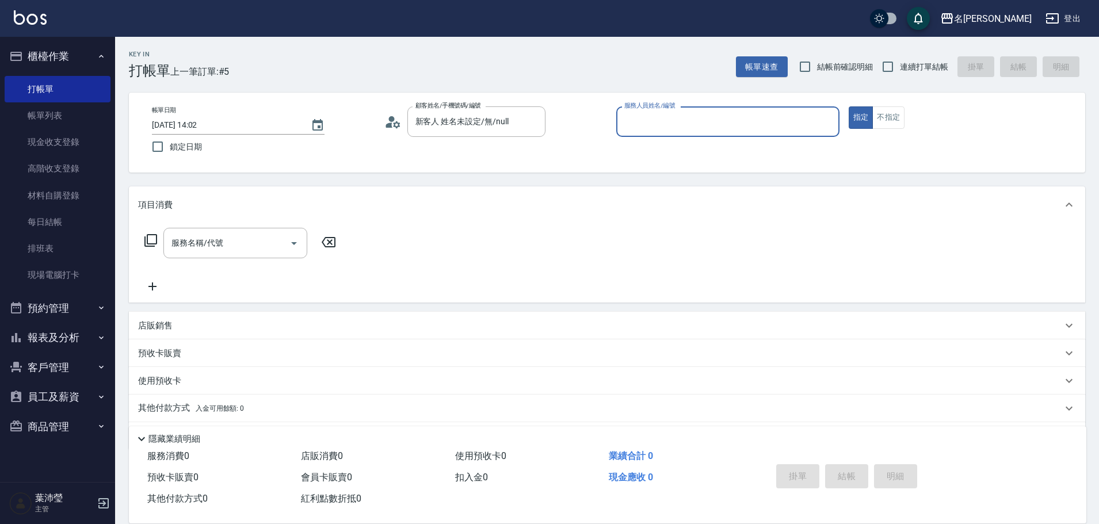
click at [733, 117] on input "服務人員姓名/編號" at bounding box center [728, 122] width 213 height 20
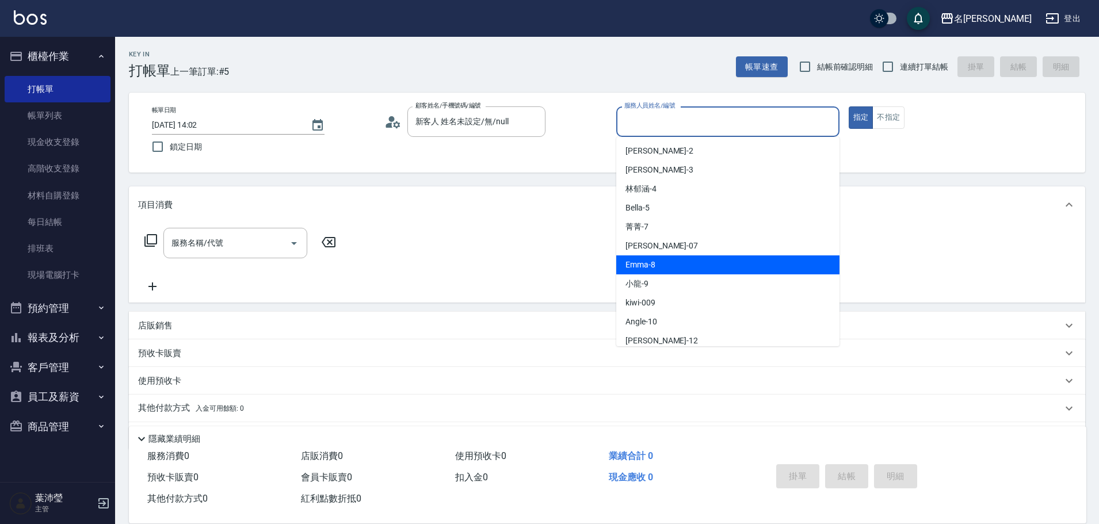
click at [662, 264] on div "Emma -8" at bounding box center [727, 265] width 223 height 19
type input "Emma-8"
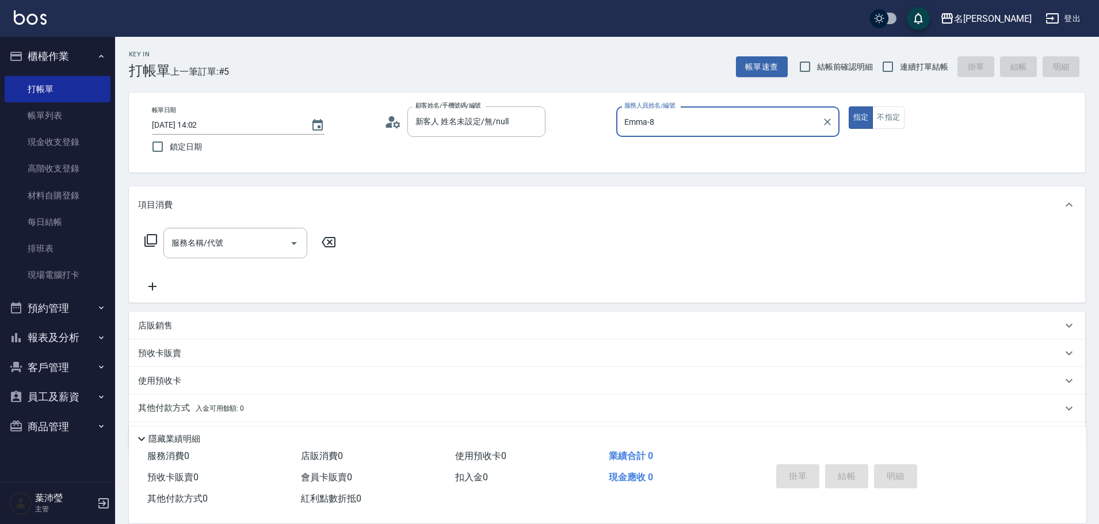
click at [152, 246] on icon at bounding box center [151, 241] width 14 height 14
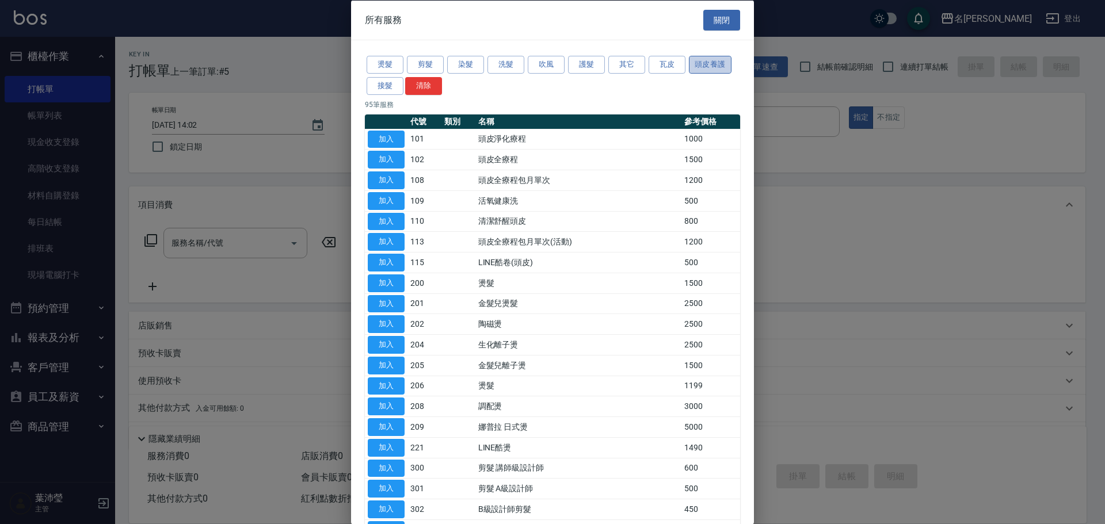
click at [710, 71] on button "頭皮養護" at bounding box center [710, 65] width 43 height 18
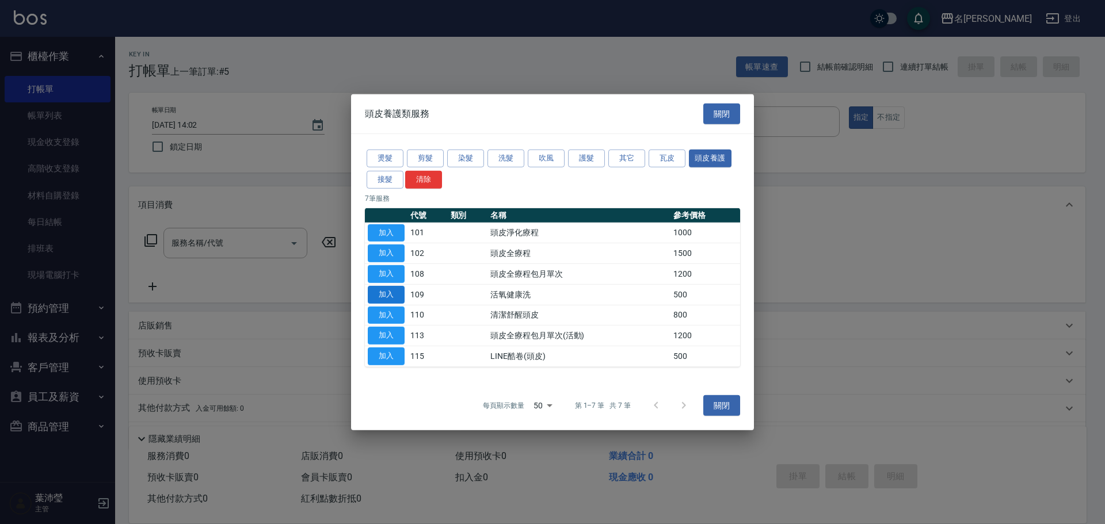
click at [393, 300] on button "加入" at bounding box center [386, 295] width 37 height 18
type input "活氧健康洗(109)"
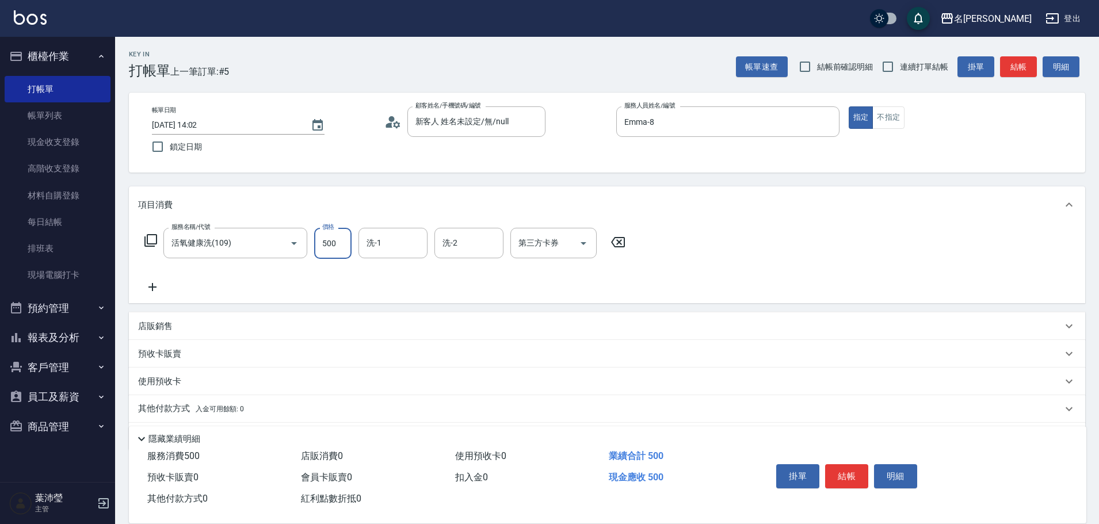
click at [343, 247] on input "500" at bounding box center [332, 243] width 37 height 31
type input "600"
click at [380, 243] on input "洗-1" at bounding box center [393, 243] width 59 height 20
type input "語爭-20"
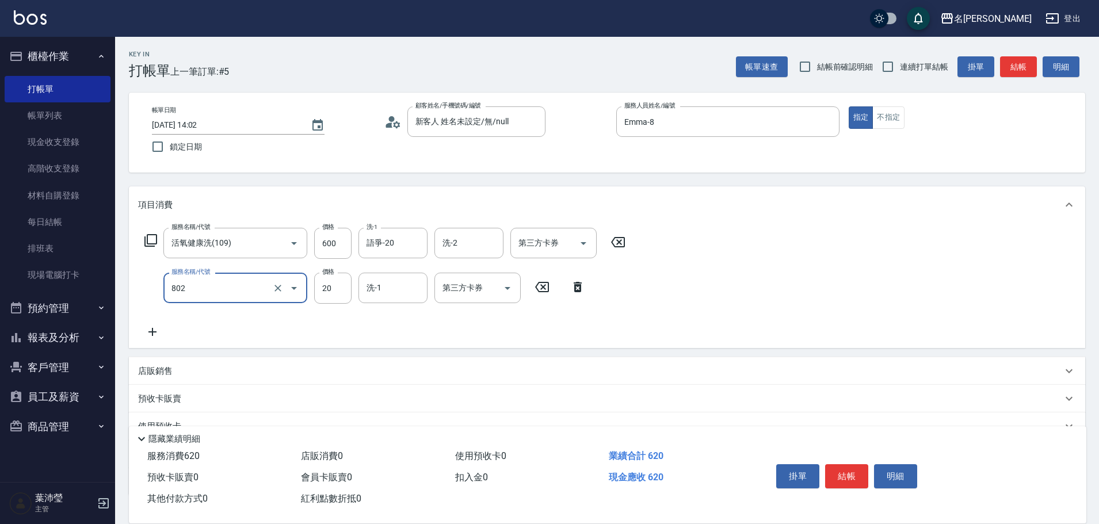
type input "潤絲(802)"
type input "語爭-20"
click at [855, 471] on button "結帳" at bounding box center [846, 476] width 43 height 24
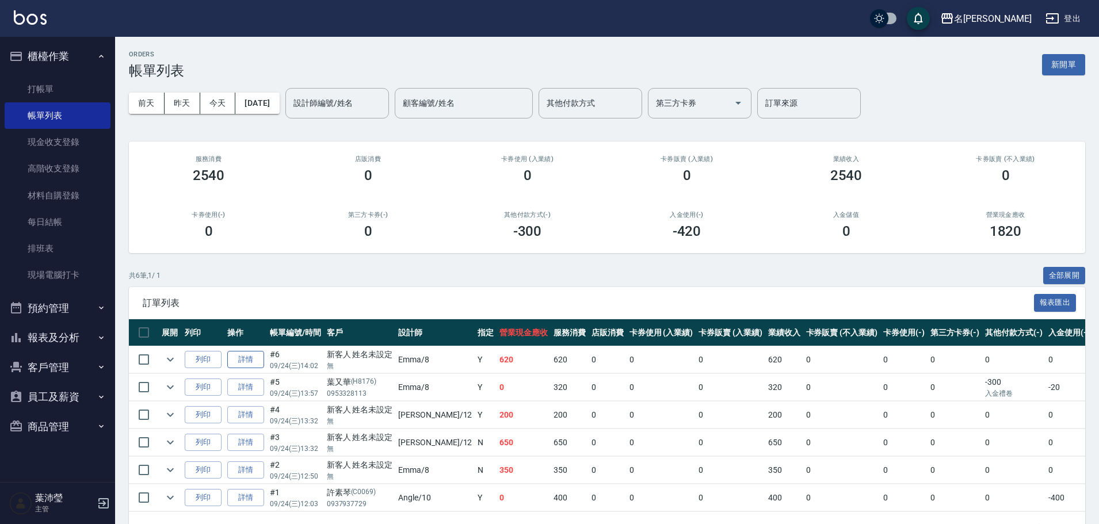
click at [250, 362] on link "詳情" at bounding box center [245, 360] width 37 height 18
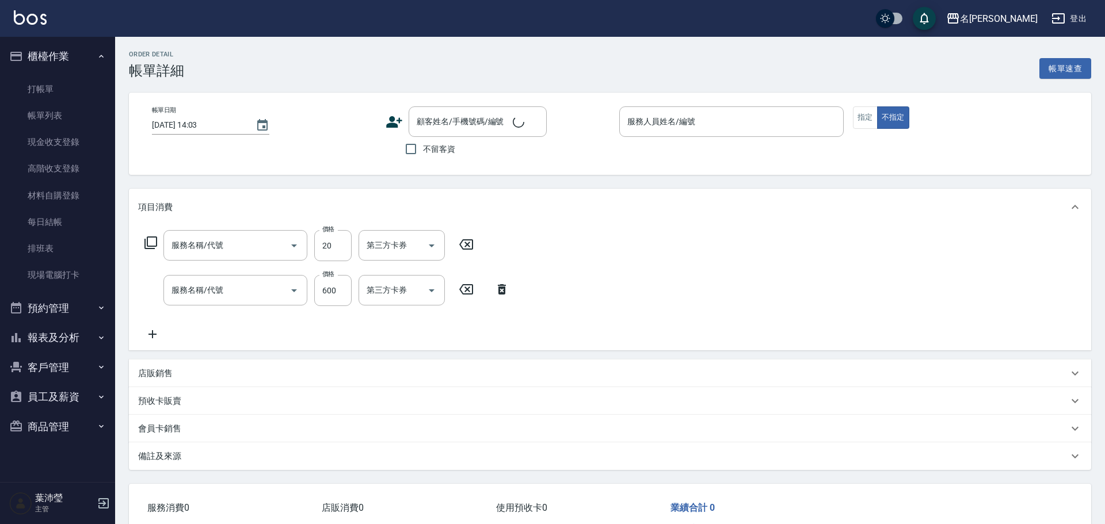
type input "2025/09/24 14:02"
type input "Emma-8"
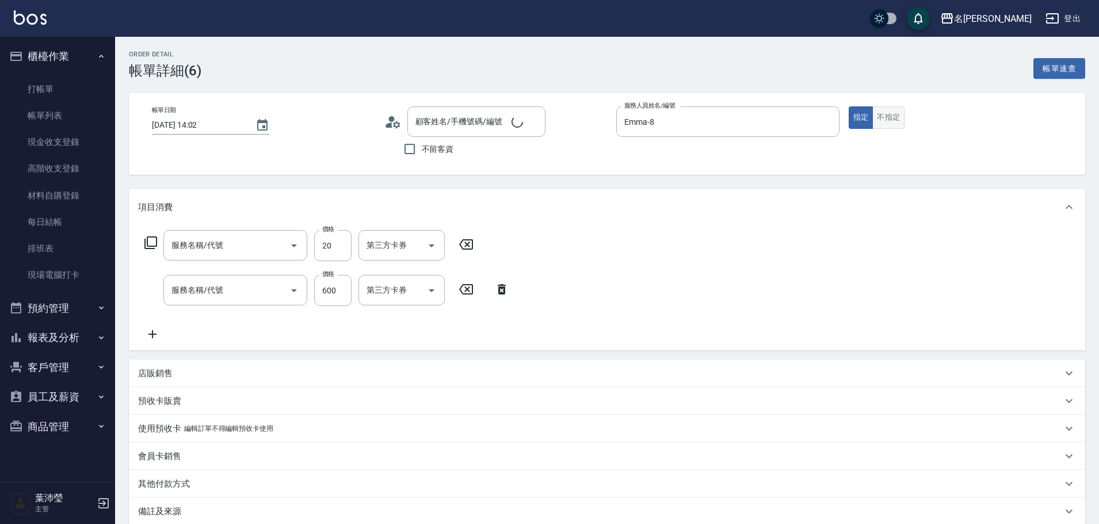
type input "潤絲(802)"
type input "活氧健康洗(109)"
type input "新客人 姓名未設定/無/null"
drag, startPoint x: 893, startPoint y: 107, endPoint x: 857, endPoint y: 163, distance: 67.0
click at [893, 107] on button "不指定" at bounding box center [888, 117] width 32 height 22
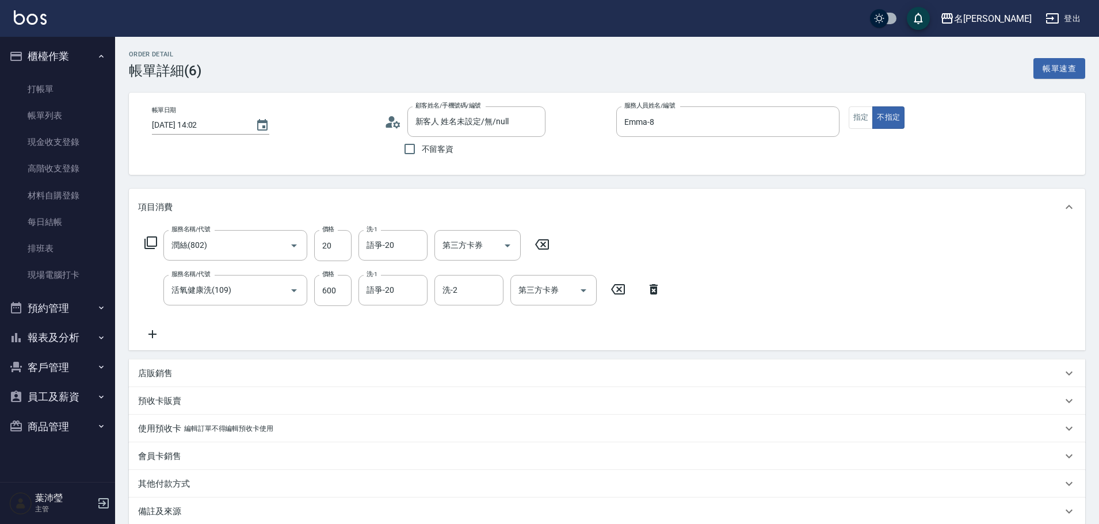
scroll to position [125, 0]
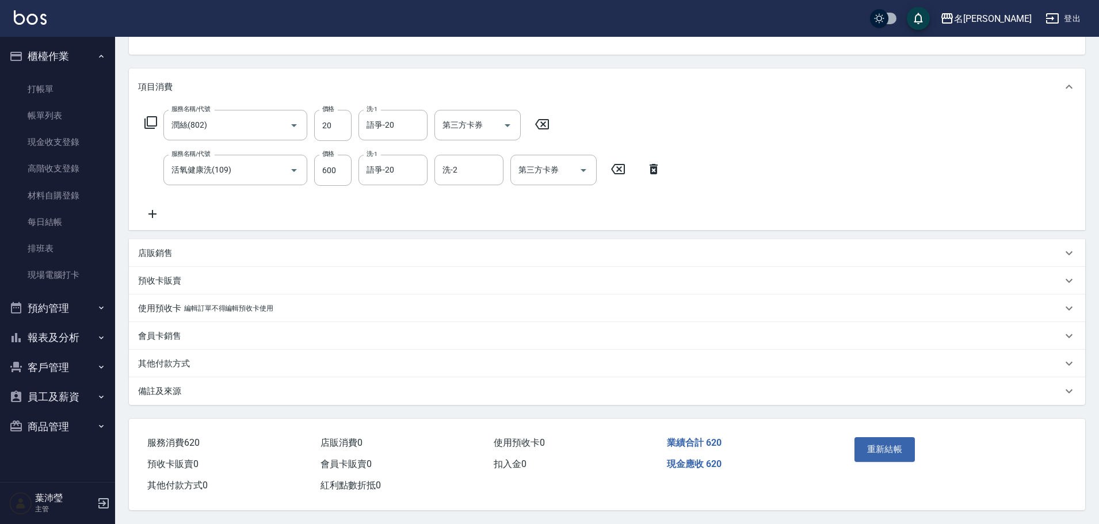
click at [883, 451] on button "重新結帳" at bounding box center [885, 449] width 61 height 24
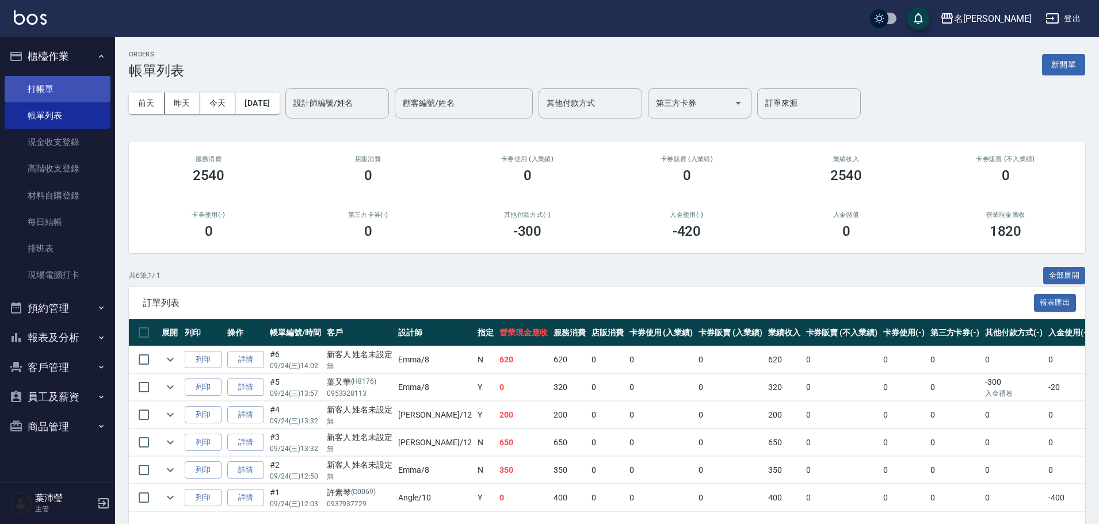
click at [63, 92] on link "打帳單" at bounding box center [58, 89] width 106 height 26
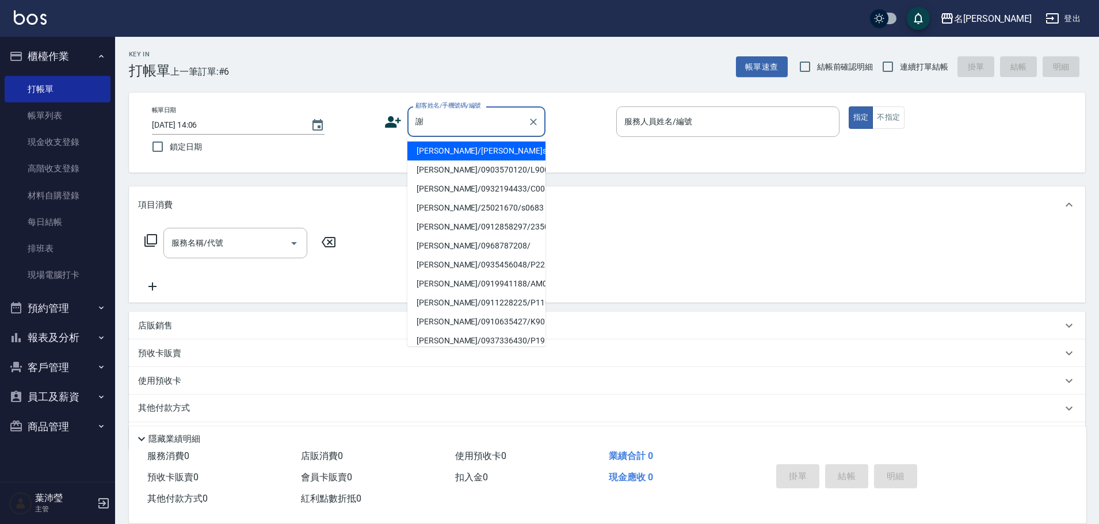
click at [474, 154] on li "謝淑嬌/謝淑嬌s0683/s0683" at bounding box center [476, 151] width 138 height 19
type input "謝淑嬌/謝淑嬌s0683/s0683"
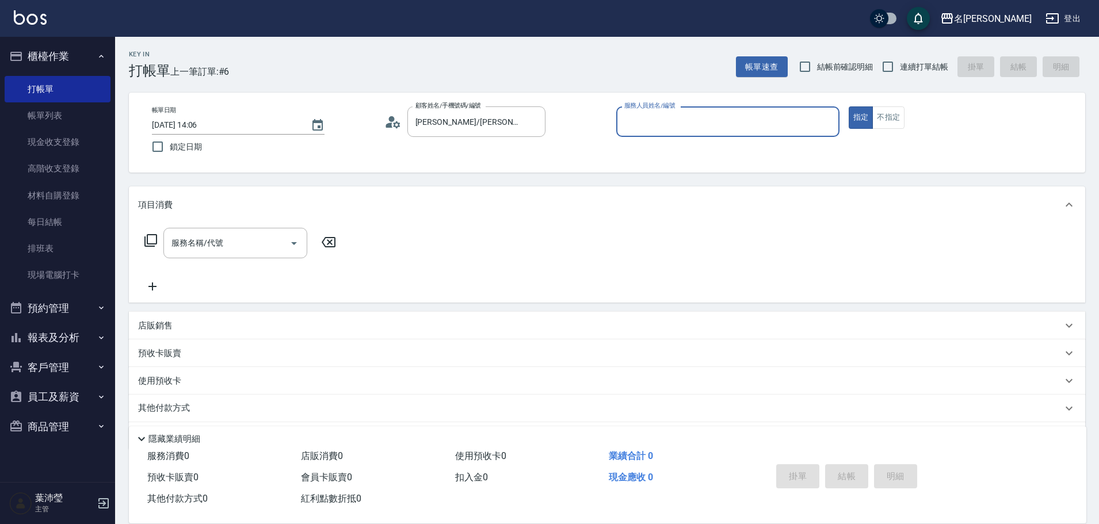
type input "Angle-10"
click at [257, 249] on input "服務名稱/代號" at bounding box center [227, 243] width 116 height 20
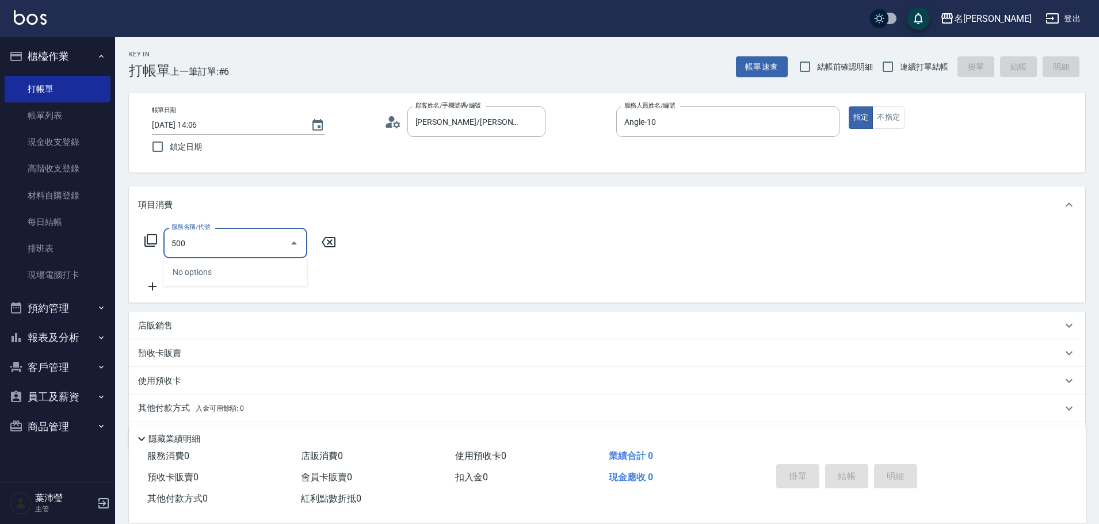
type input "500"
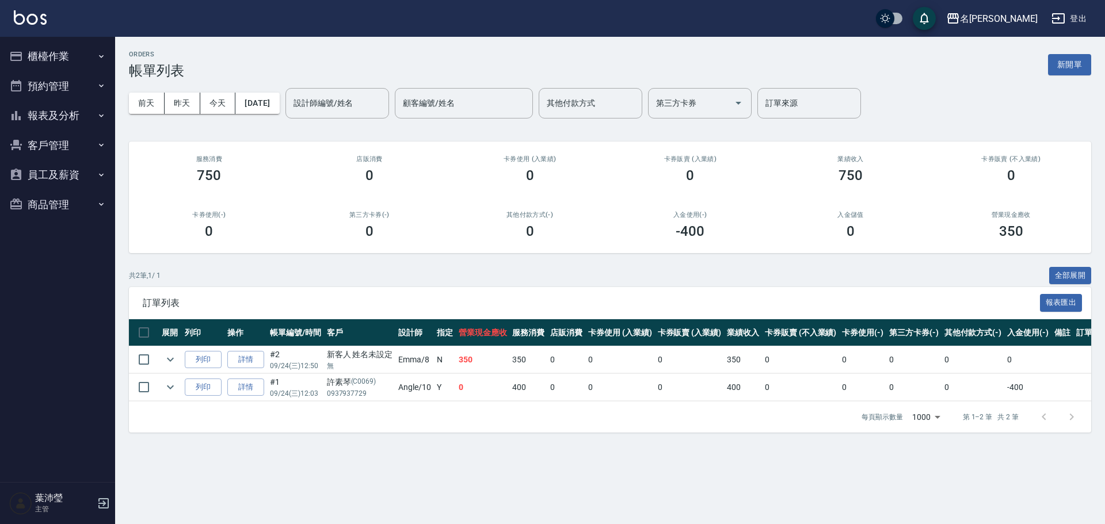
click at [53, 52] on button "櫃檯作業" at bounding box center [58, 56] width 106 height 30
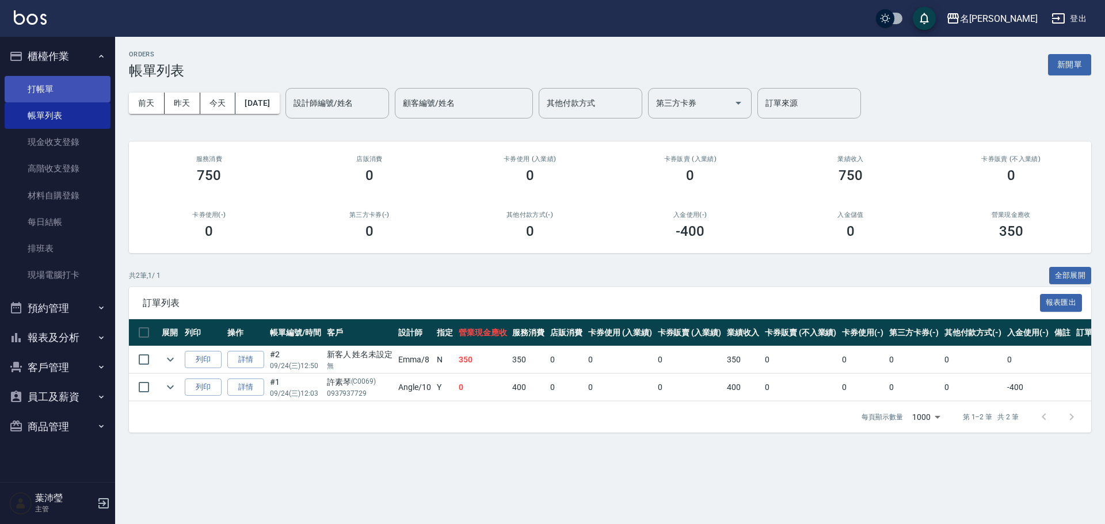
click at [54, 83] on link "打帳單" at bounding box center [58, 89] width 106 height 26
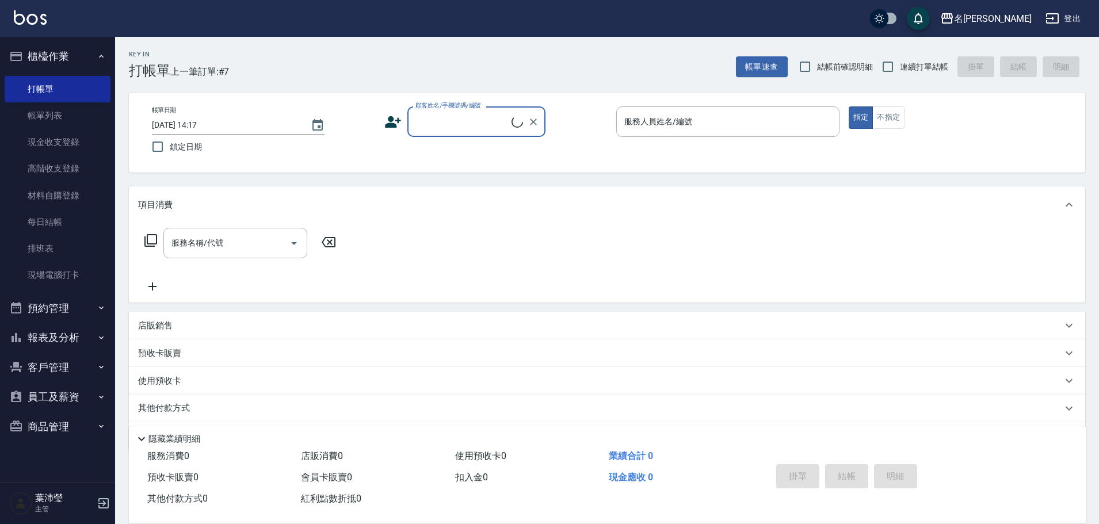
click at [446, 120] on input "顧客姓名/手機號碼/編號" at bounding box center [462, 122] width 99 height 20
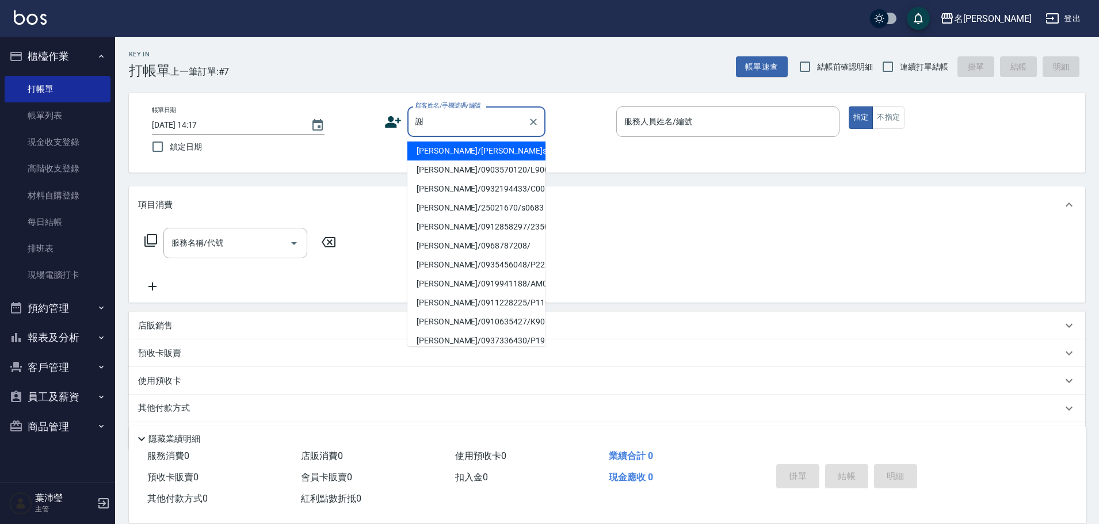
click at [468, 147] on li "[PERSON_NAME]/[PERSON_NAME]s0683/s0683" at bounding box center [476, 151] width 138 height 19
type input "[PERSON_NAME]/[PERSON_NAME]s0683/s0683"
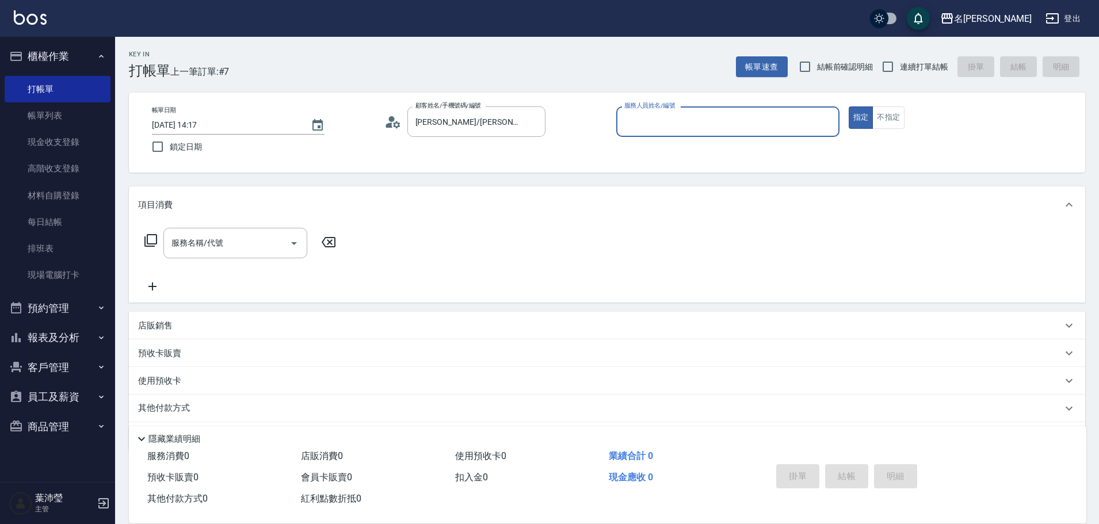
type input "Angle-10"
click at [149, 237] on icon at bounding box center [151, 241] width 14 height 14
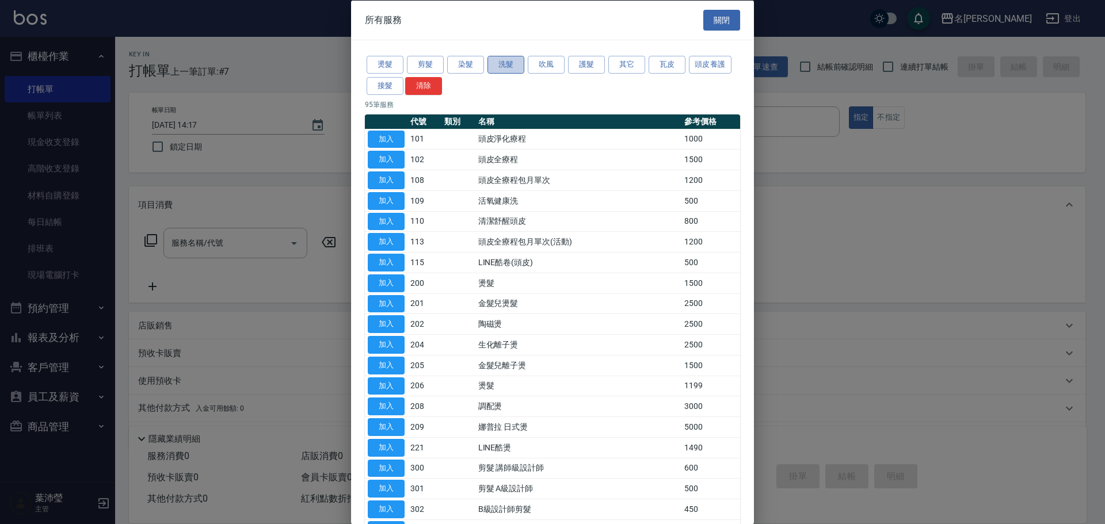
click at [501, 69] on button "洗髮" at bounding box center [505, 65] width 37 height 18
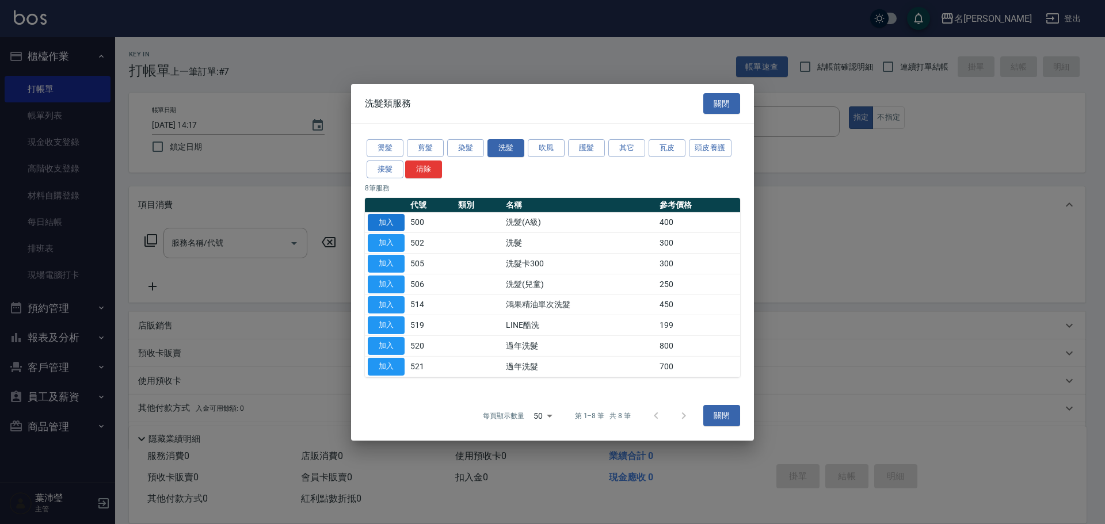
click at [396, 221] on button "加入" at bounding box center [386, 223] width 37 height 18
type input "洗髮(A級)(500)"
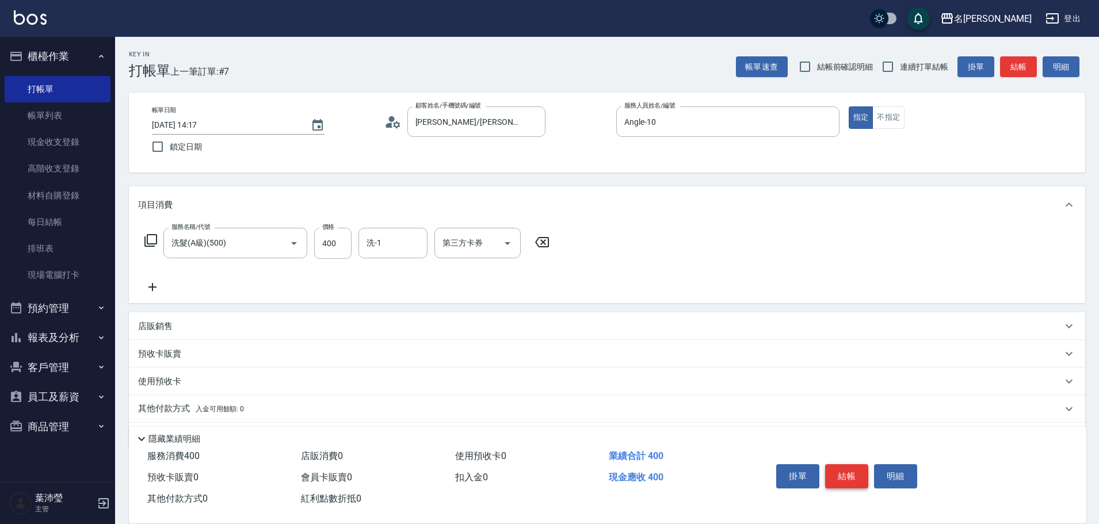
click at [841, 464] on button "結帳" at bounding box center [846, 476] width 43 height 24
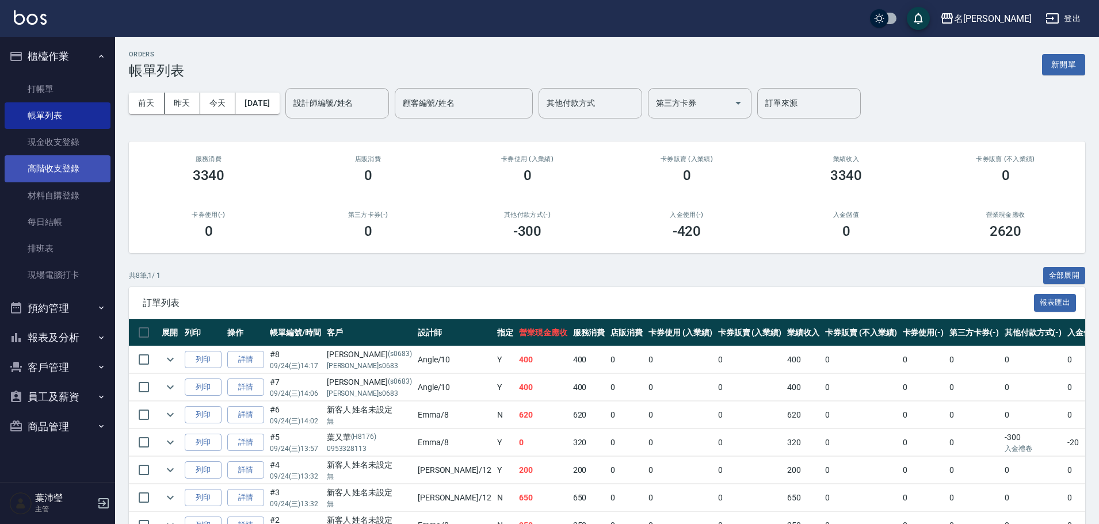
click at [89, 164] on link "高階收支登錄" at bounding box center [58, 168] width 106 height 26
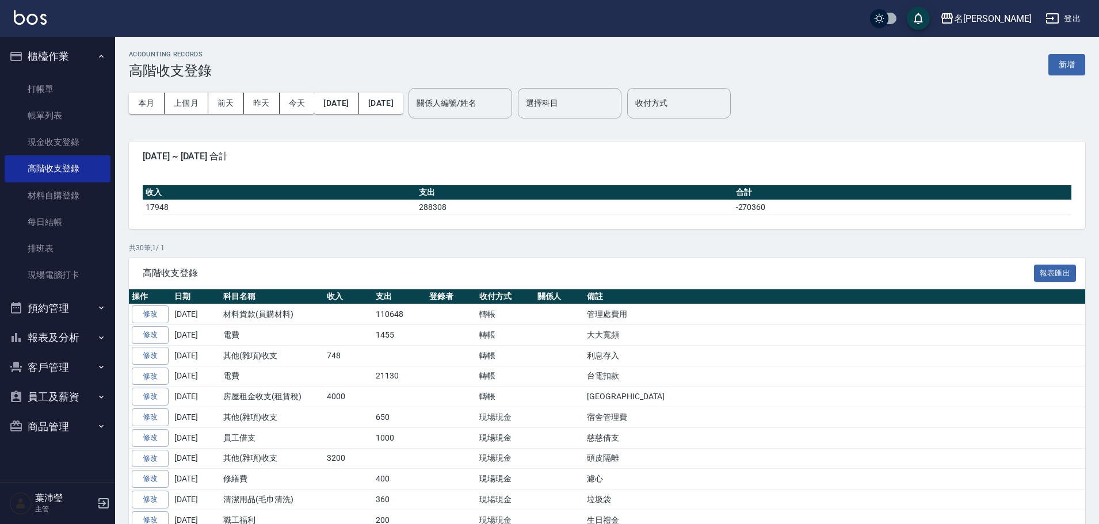
click at [1073, 62] on button "新增" at bounding box center [1067, 64] width 37 height 21
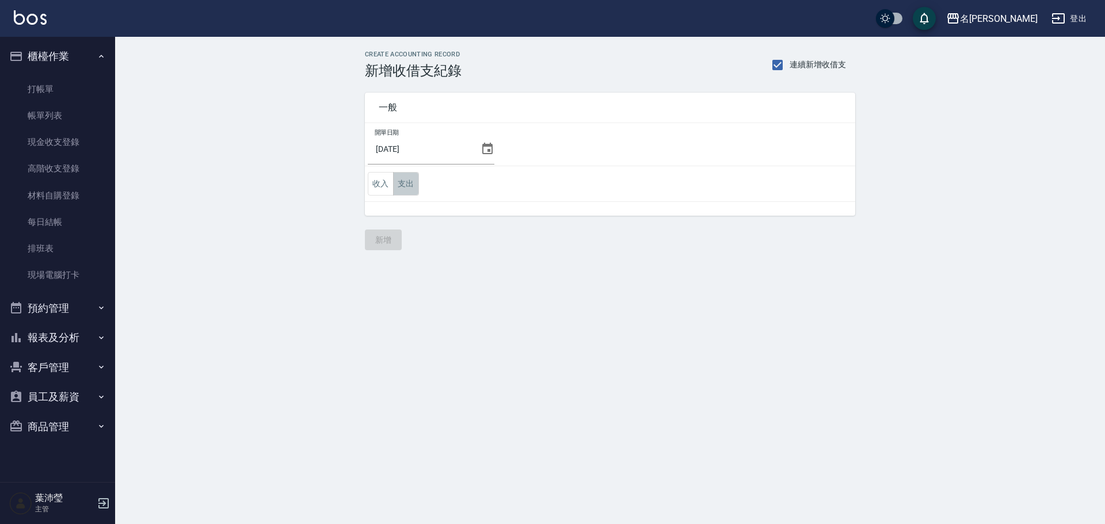
click at [401, 185] on button "支出" at bounding box center [406, 184] width 26 height 24
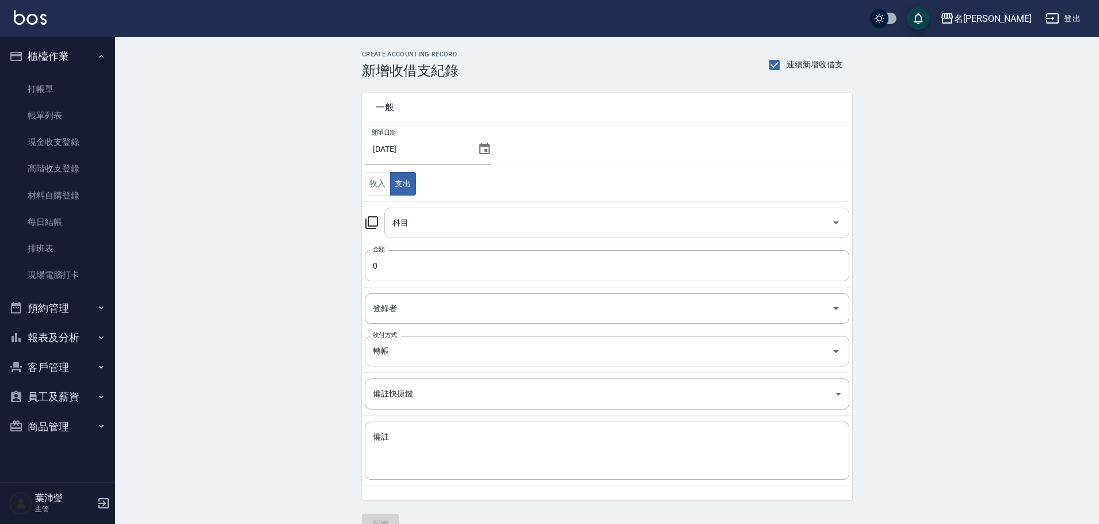
click at [510, 211] on div "科目" at bounding box center [616, 223] width 465 height 31
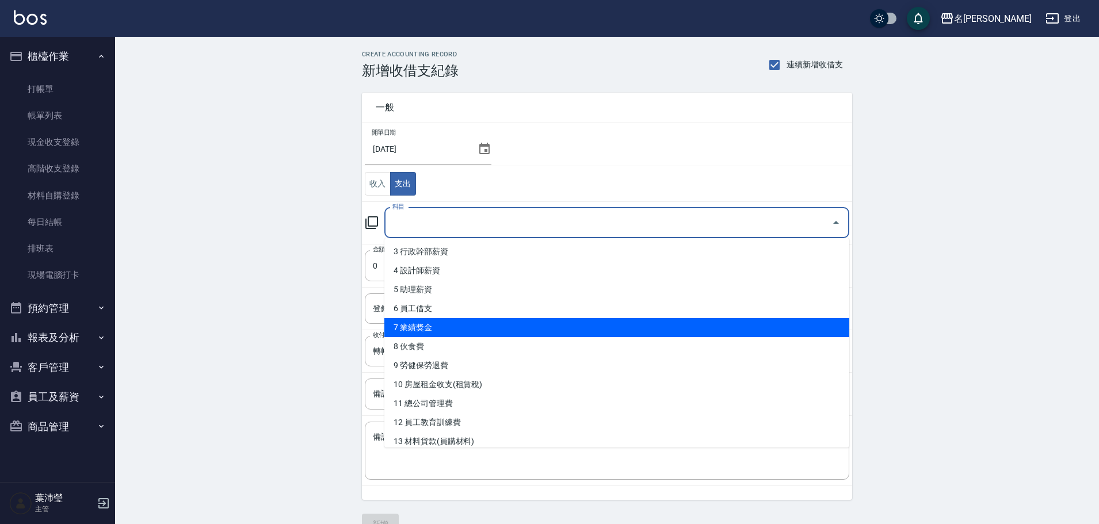
scroll to position [115, 0]
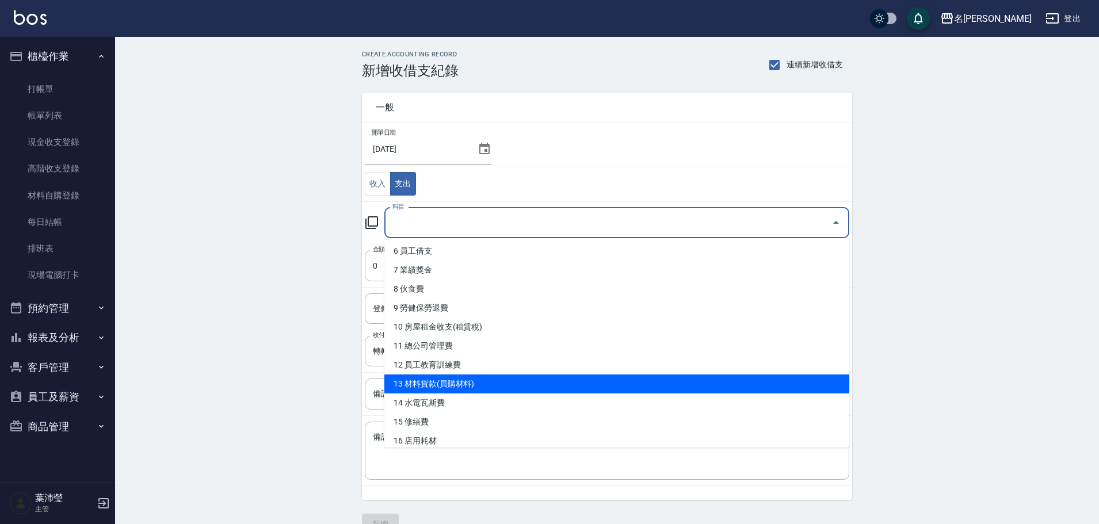
click at [491, 377] on li "13 材料貨款(員購材料)" at bounding box center [616, 384] width 465 height 19
type input "13 材料貨款(員購材料)"
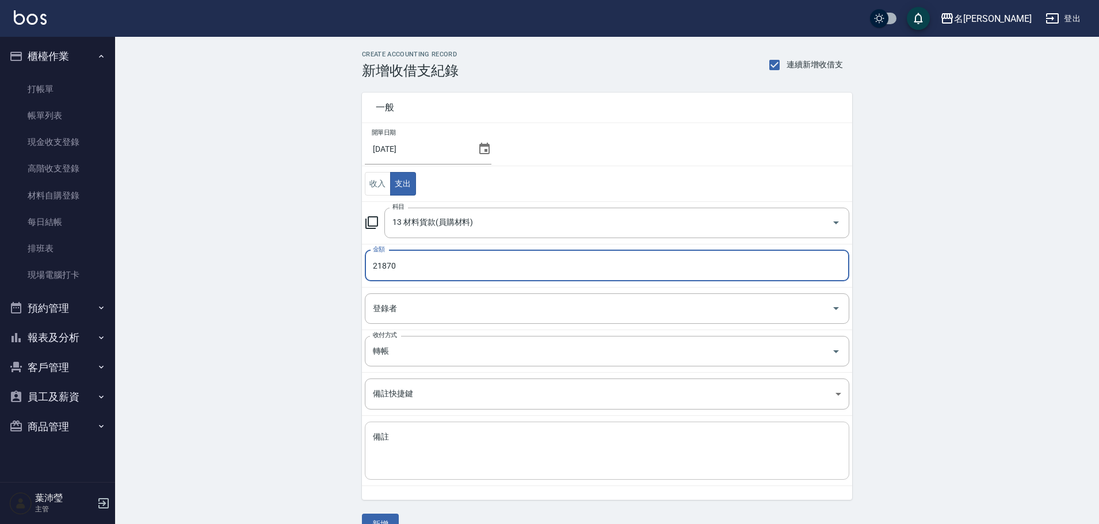
type input "21870"
click at [446, 432] on textarea "備註" at bounding box center [607, 451] width 468 height 39
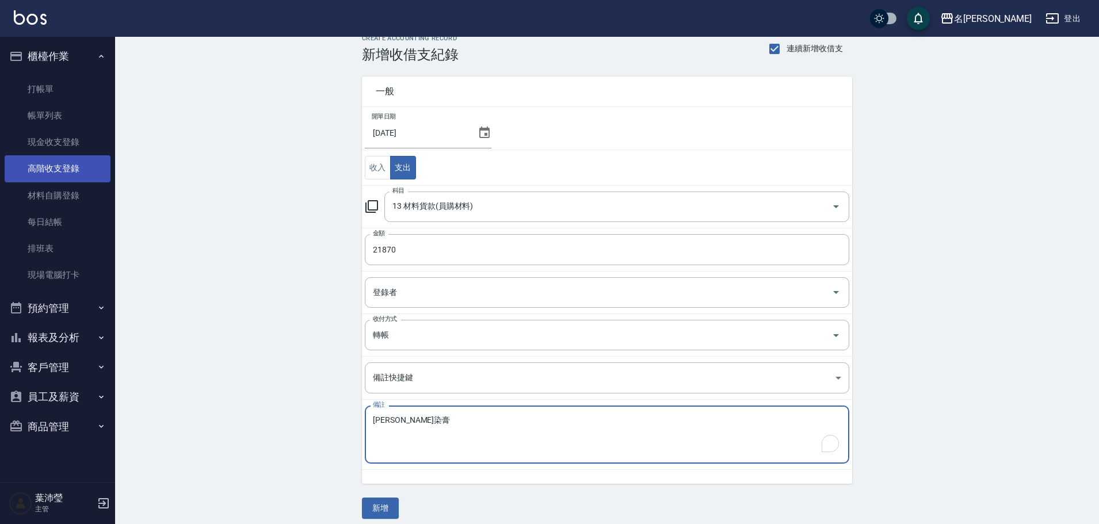
scroll to position [25, 0]
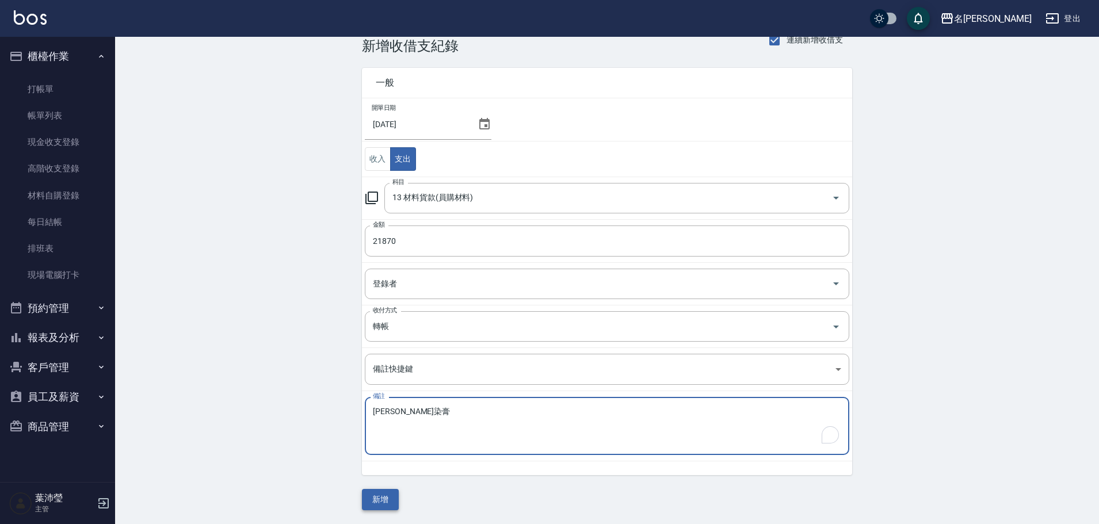
type textarea "伊凡染膏"
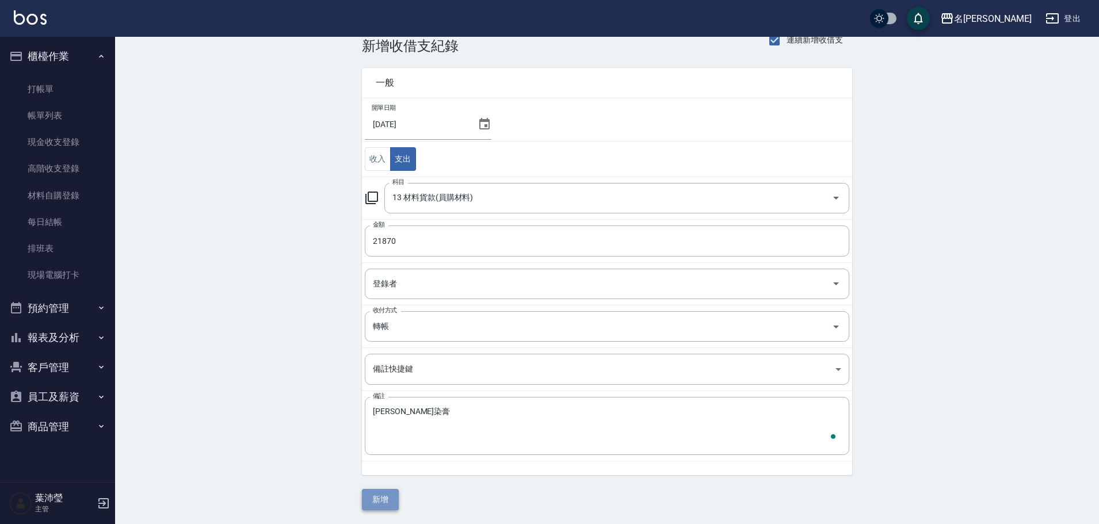
click at [386, 495] on button "新增" at bounding box center [380, 499] width 37 height 21
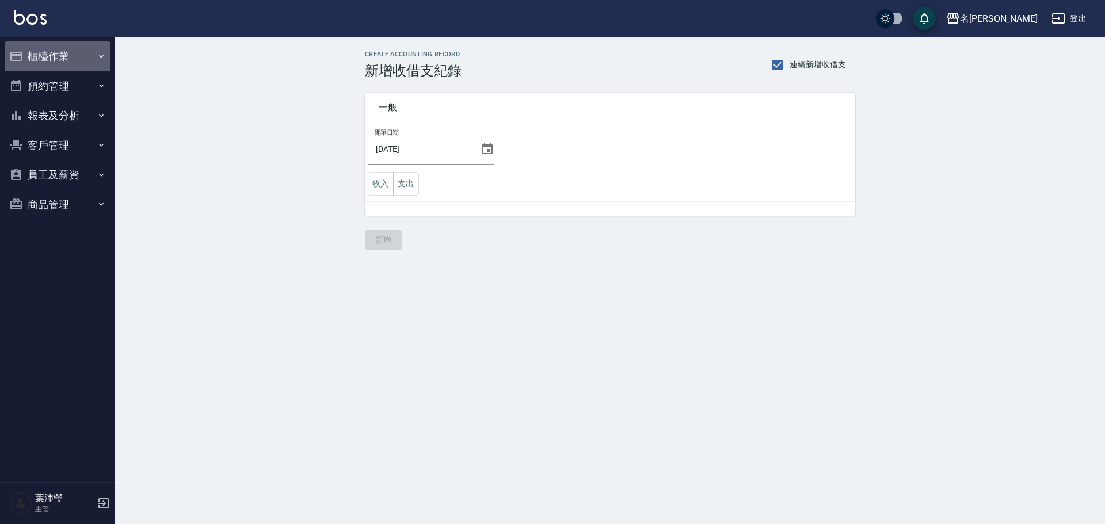
click at [31, 64] on button "櫃檯作業" at bounding box center [58, 56] width 106 height 30
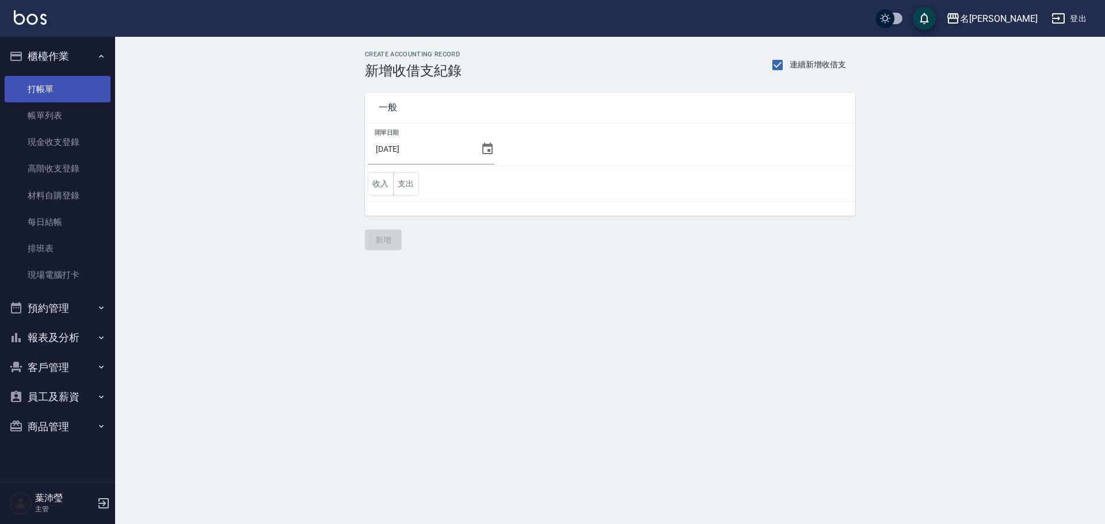
click at [56, 93] on link "打帳單" at bounding box center [58, 89] width 106 height 26
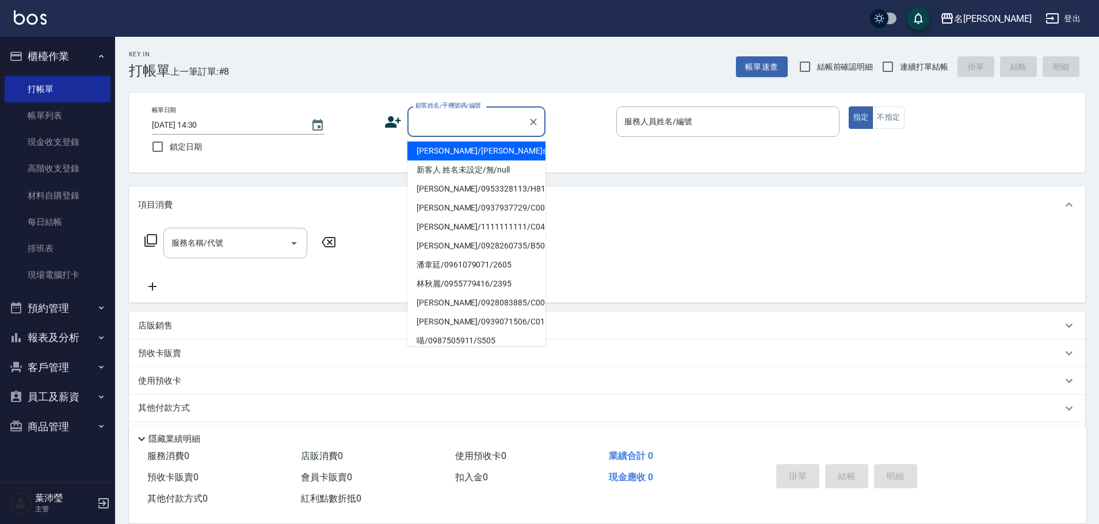
drag, startPoint x: 451, startPoint y: 125, endPoint x: 456, endPoint y: 116, distance: 10.1
click at [456, 117] on input "顧客姓名/手機號碼/編號" at bounding box center [468, 122] width 110 height 20
drag, startPoint x: 466, startPoint y: 158, endPoint x: 466, endPoint y: 172, distance: 14.4
click at [466, 163] on ul "謝淑嬌/謝淑嬌s0683/s0683 新客人 姓名未設定/無/null 葉又華/0953328113/H8176 許素琴/0937937729/C0069 歐…" at bounding box center [476, 241] width 138 height 209
drag, startPoint x: 490, startPoint y: 169, endPoint x: 677, endPoint y: 129, distance: 190.6
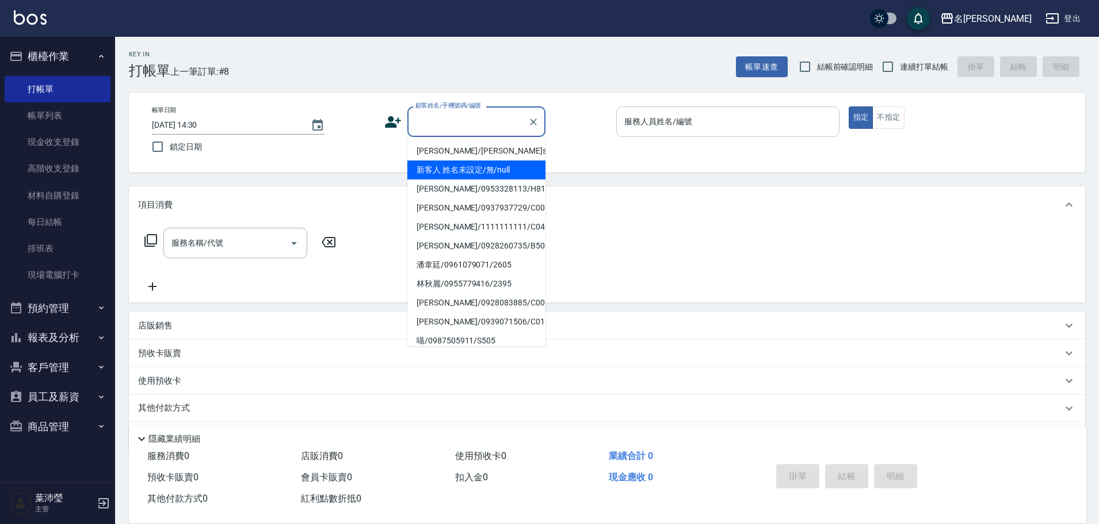
click at [492, 169] on li "新客人 姓名未設定/無/null" at bounding box center [476, 170] width 138 height 19
type input "新客人 姓名未設定/無/null"
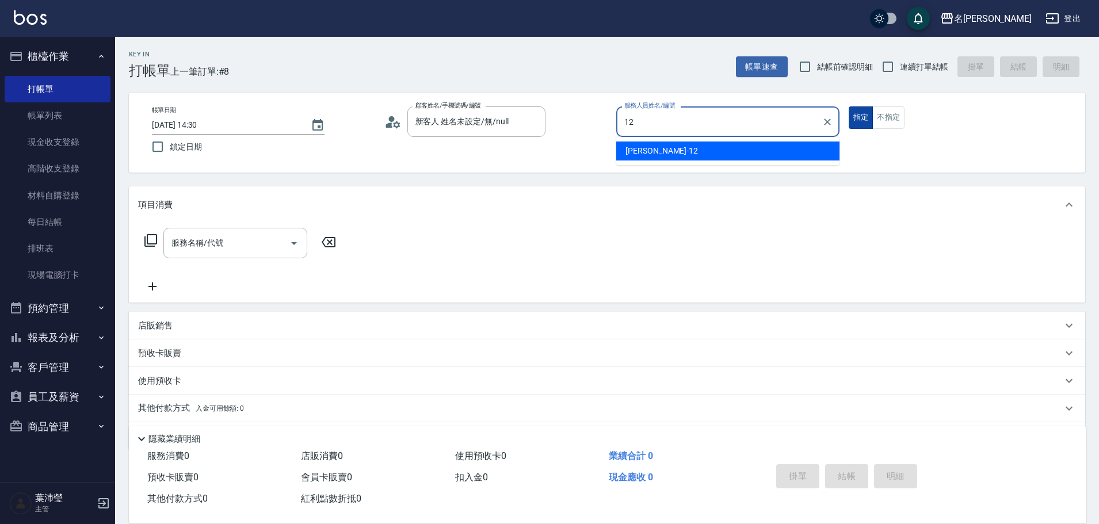
drag, startPoint x: 669, startPoint y: 147, endPoint x: 856, endPoint y: 123, distance: 188.7
click at [675, 147] on div "[PERSON_NAME] -12" at bounding box center [727, 151] width 223 height 19
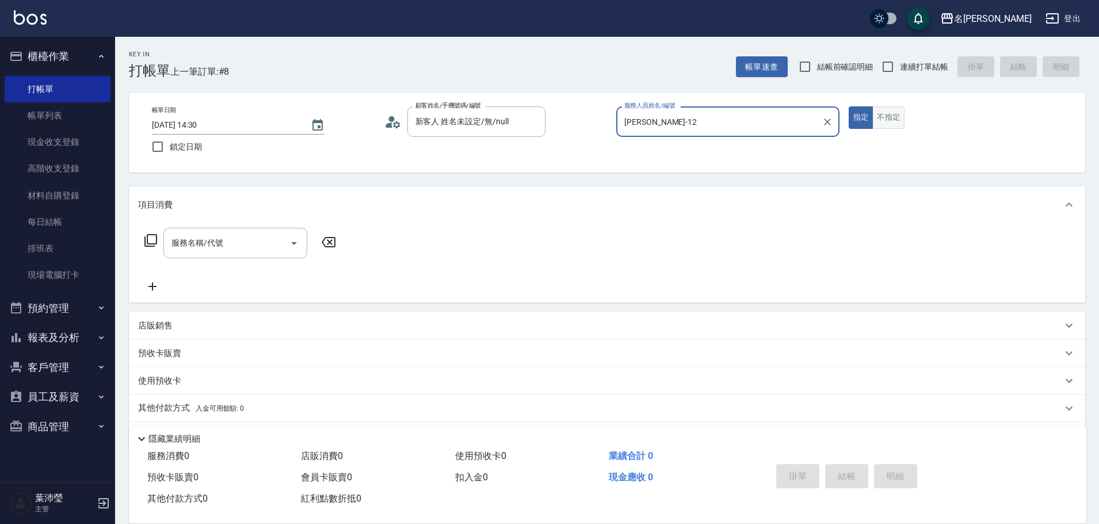
type input "[PERSON_NAME]-12"
click at [887, 117] on button "不指定" at bounding box center [888, 117] width 32 height 22
click at [150, 237] on icon at bounding box center [151, 241] width 14 height 14
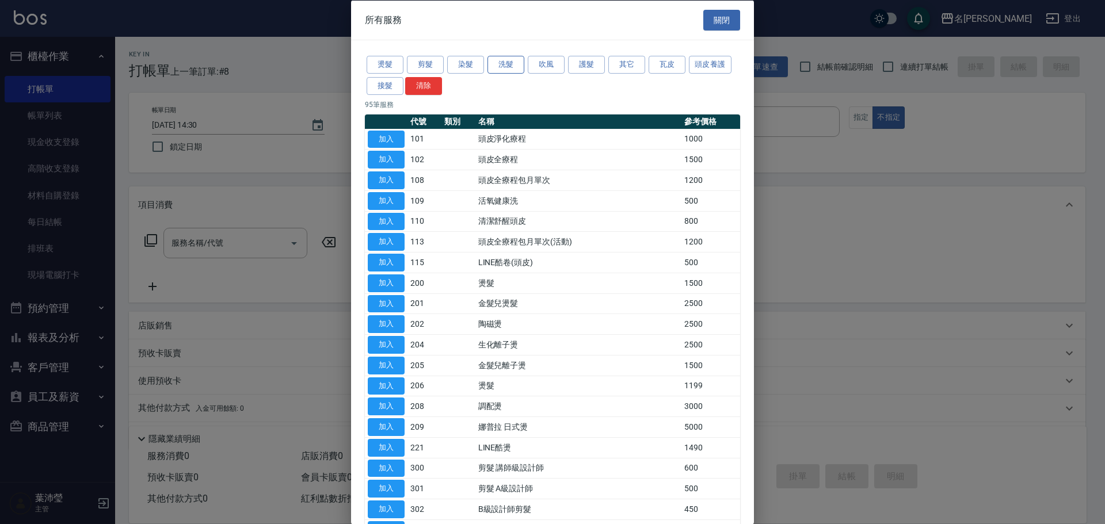
click at [498, 62] on button "洗髮" at bounding box center [505, 65] width 37 height 18
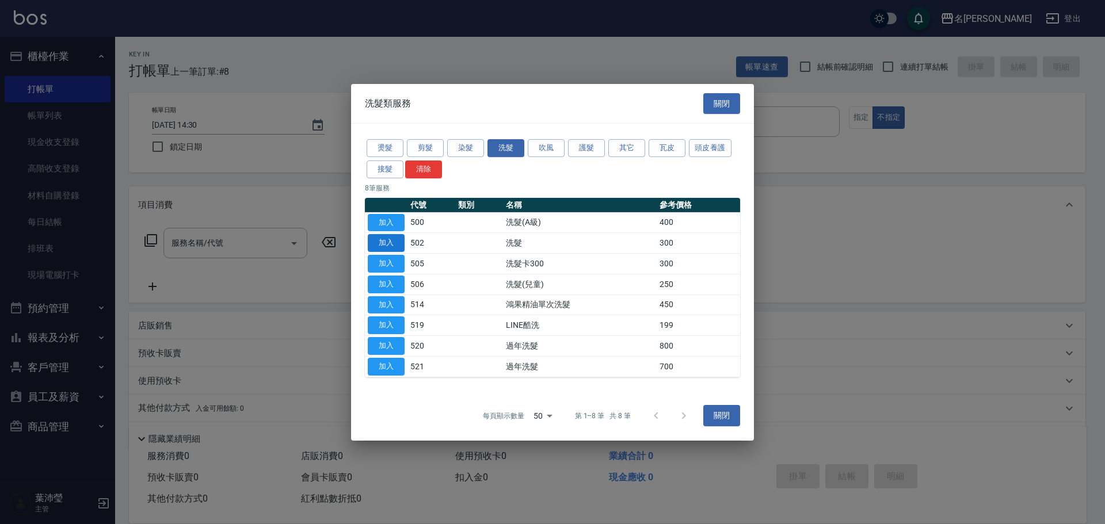
click at [392, 235] on button "加入" at bounding box center [386, 243] width 37 height 18
type input "洗髮(502)"
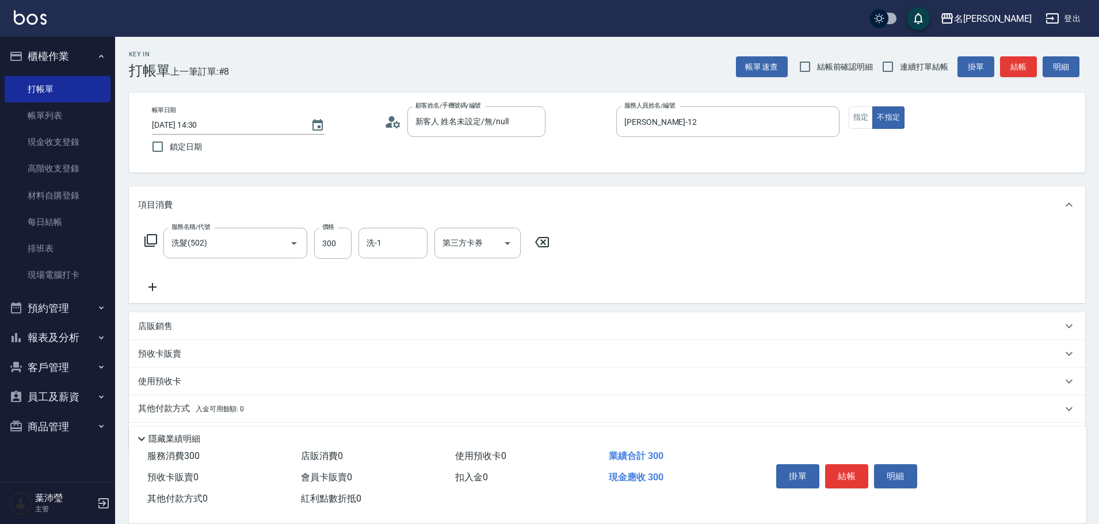
click at [147, 242] on icon at bounding box center [150, 240] width 13 height 13
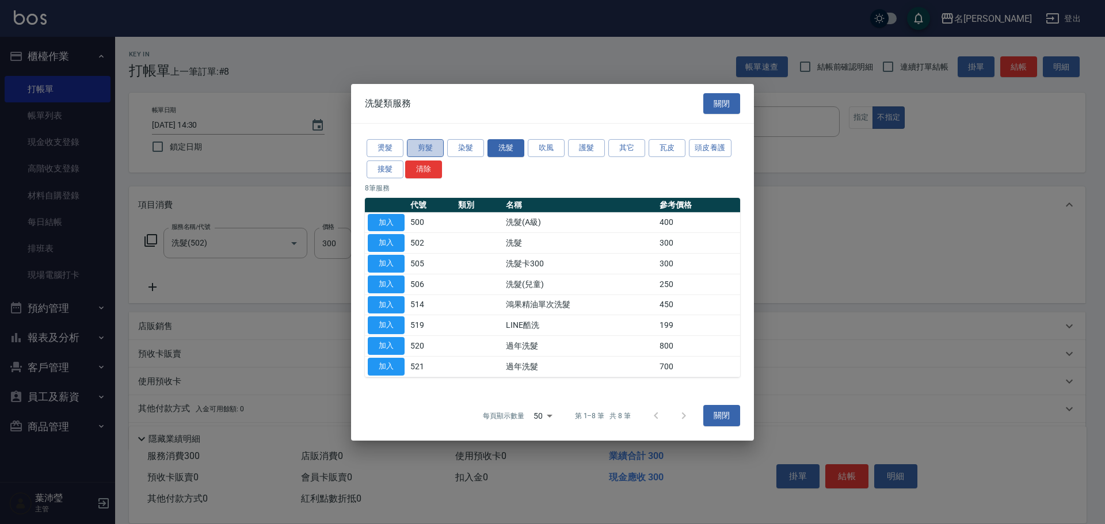
click at [424, 145] on button "剪髮" at bounding box center [425, 148] width 37 height 18
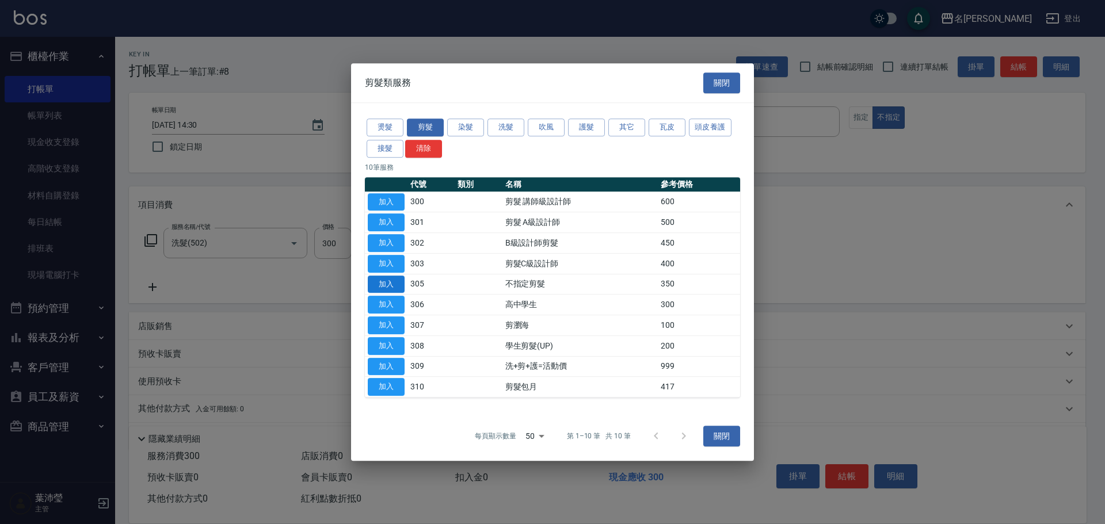
click at [391, 282] on button "加入" at bounding box center [386, 285] width 37 height 18
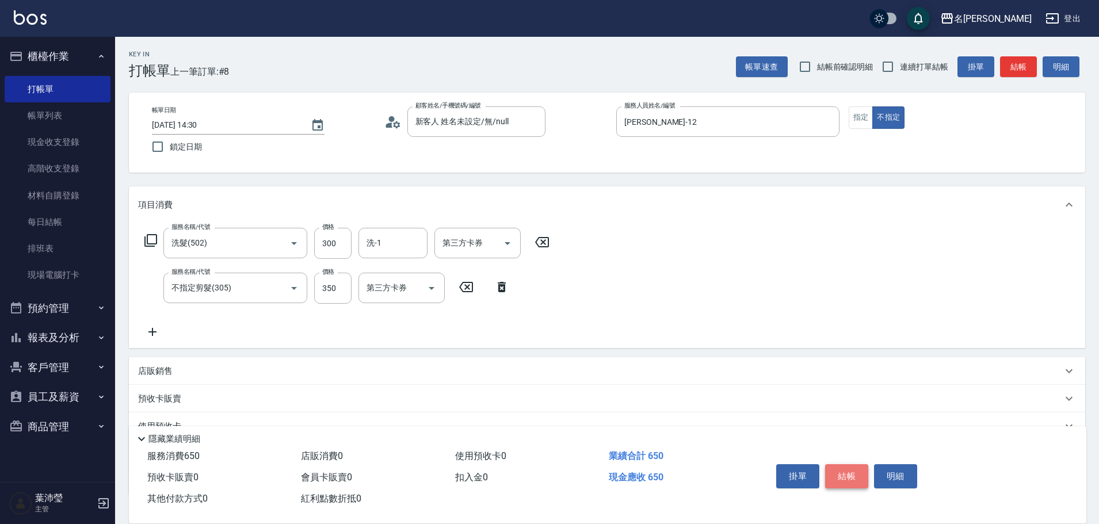
click at [858, 467] on button "結帳" at bounding box center [846, 476] width 43 height 24
